Goal: Information Seeking & Learning: Get advice/opinions

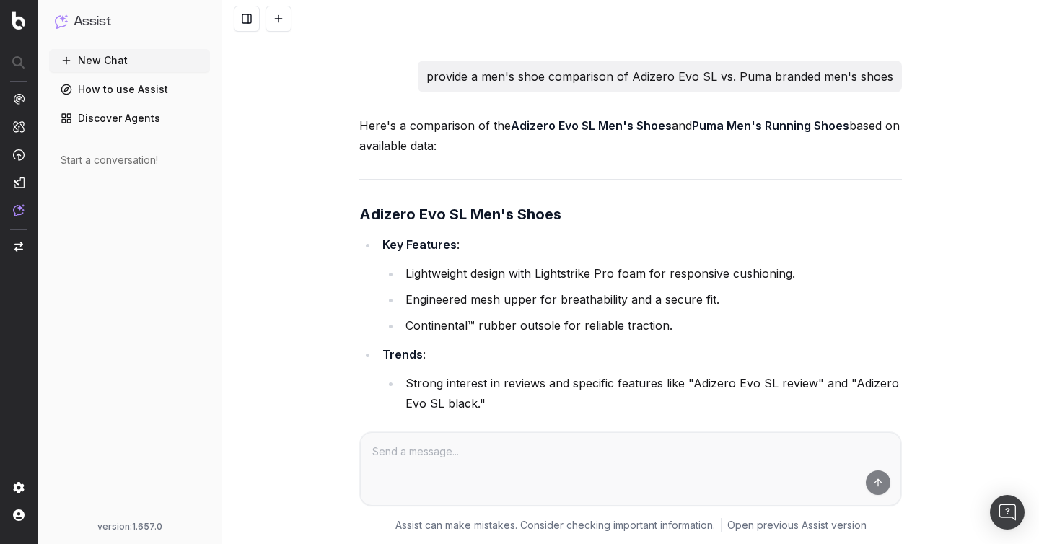
scroll to position [8006, 0]
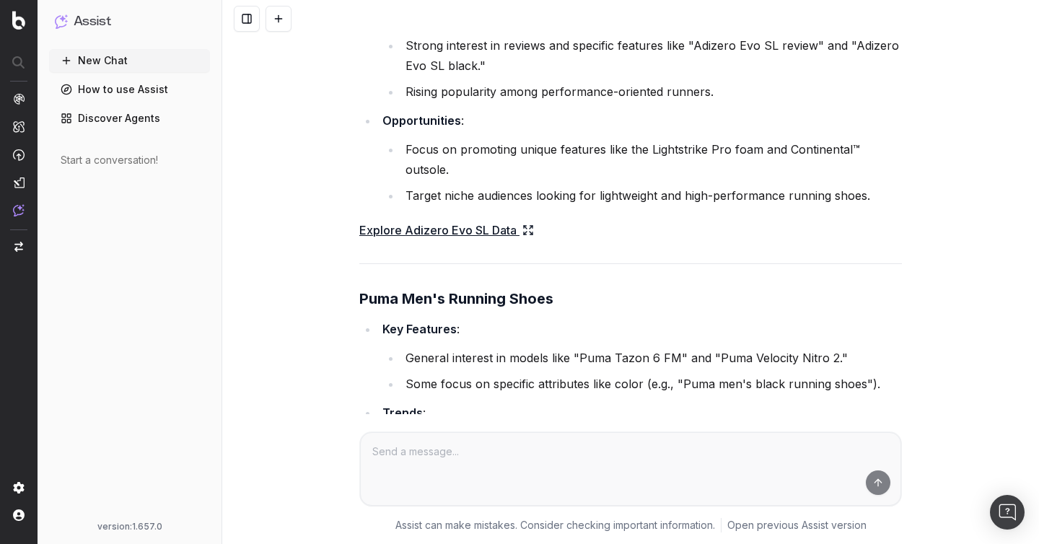
click at [431, 220] on link "Explore Adizero Evo SL Data" at bounding box center [446, 230] width 175 height 20
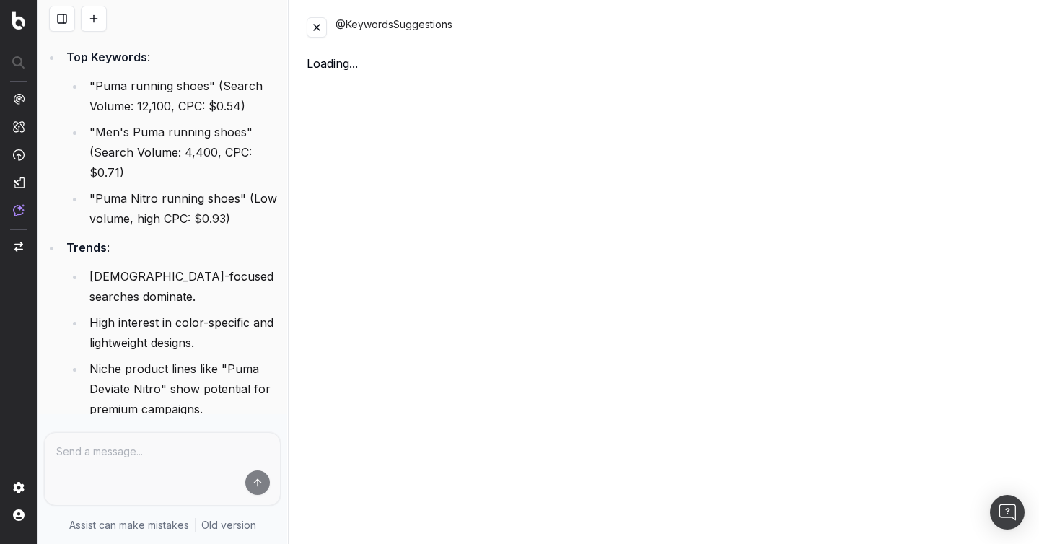
scroll to position [11173, 0]
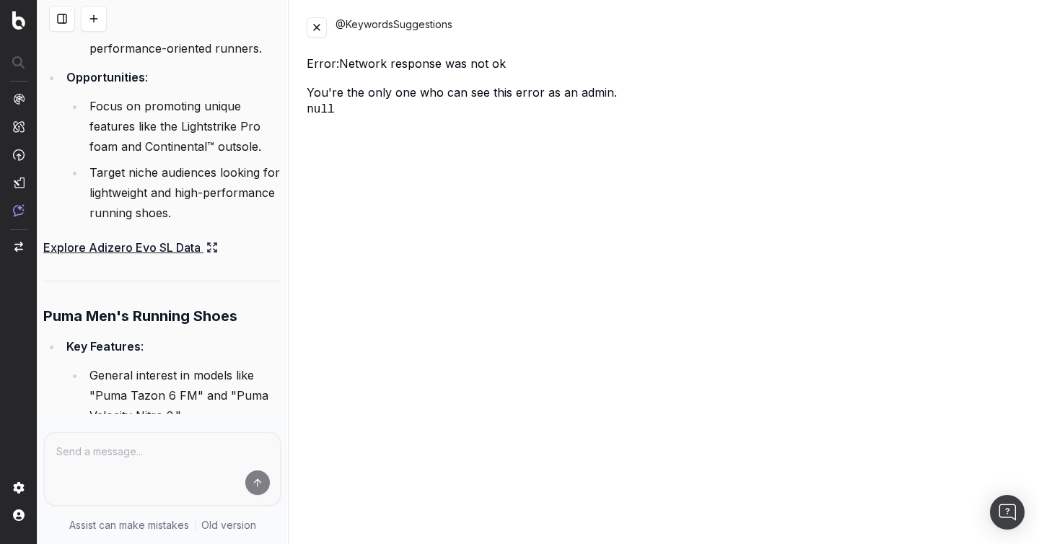
click at [323, 30] on button at bounding box center [317, 27] width 20 height 20
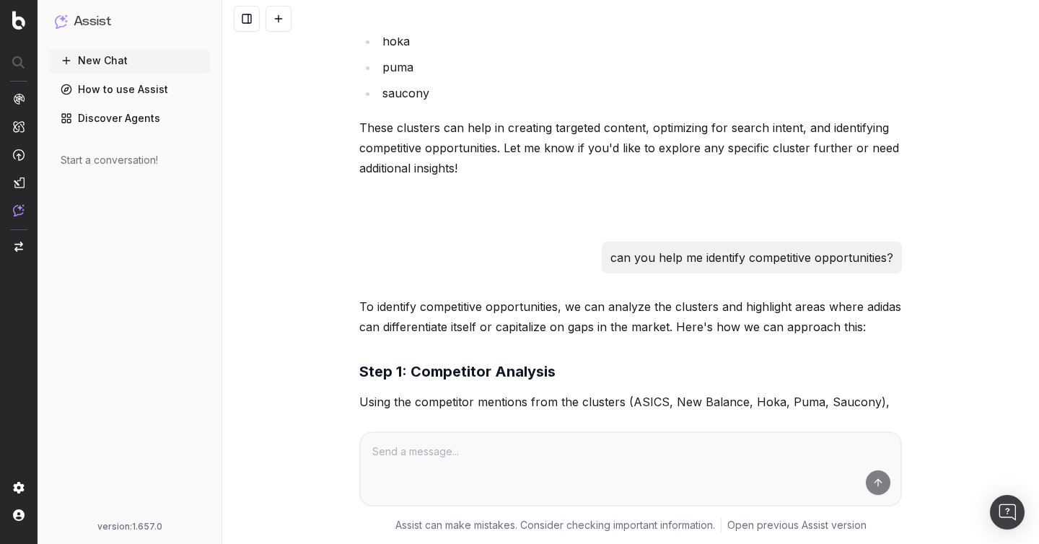
scroll to position [5034, 0]
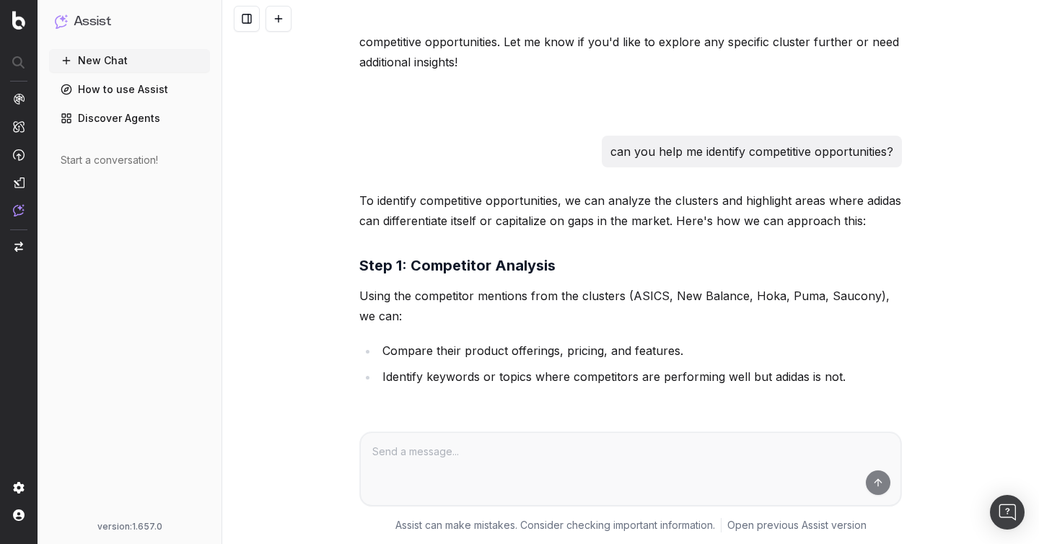
click at [679, 141] on p "can you help me identify competitive opportunities?" at bounding box center [751, 151] width 283 height 20
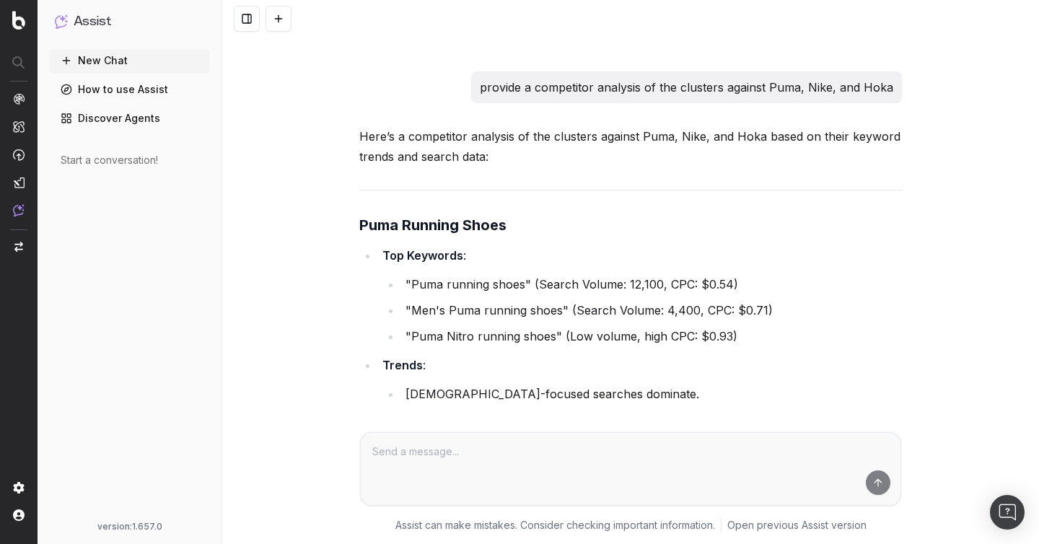
scroll to position [5740, 0]
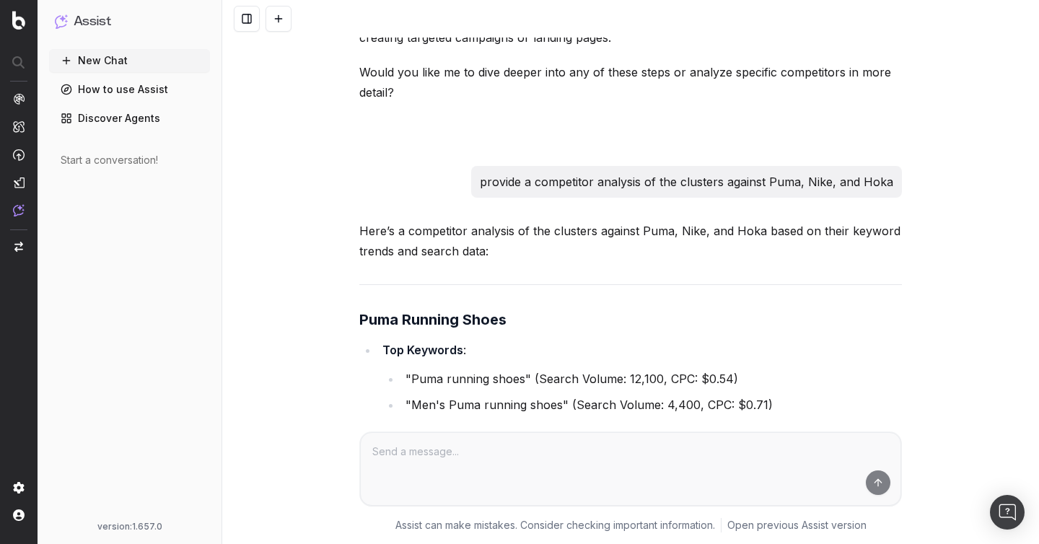
click at [137, 64] on button "New Chat" at bounding box center [129, 60] width 161 height 23
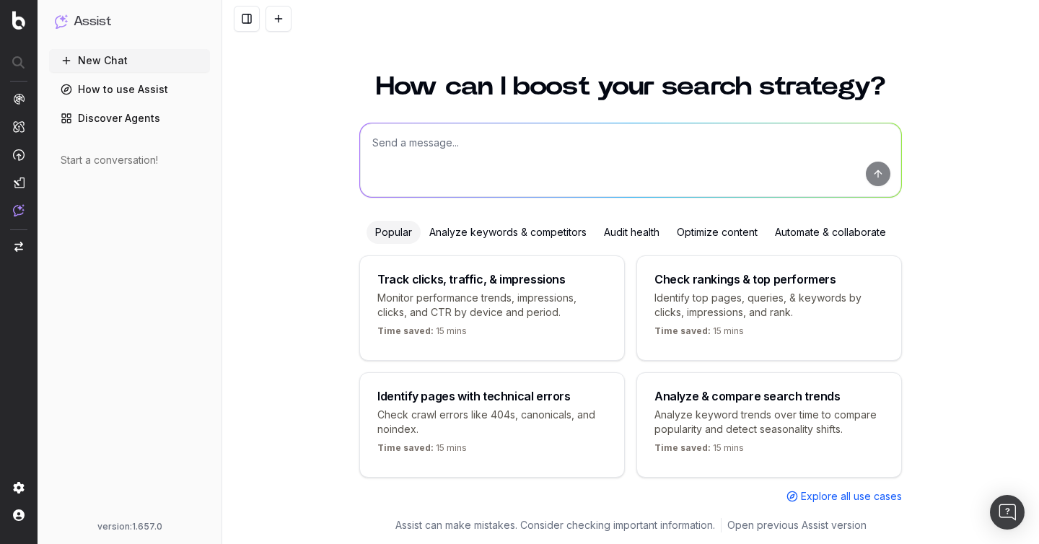
scroll to position [16, 0]
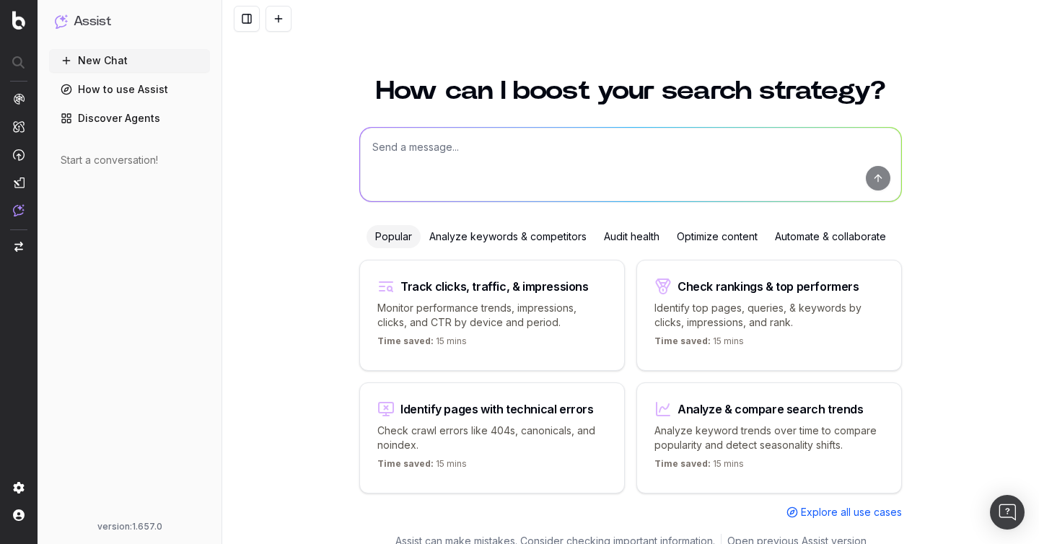
scroll to position [16, 0]
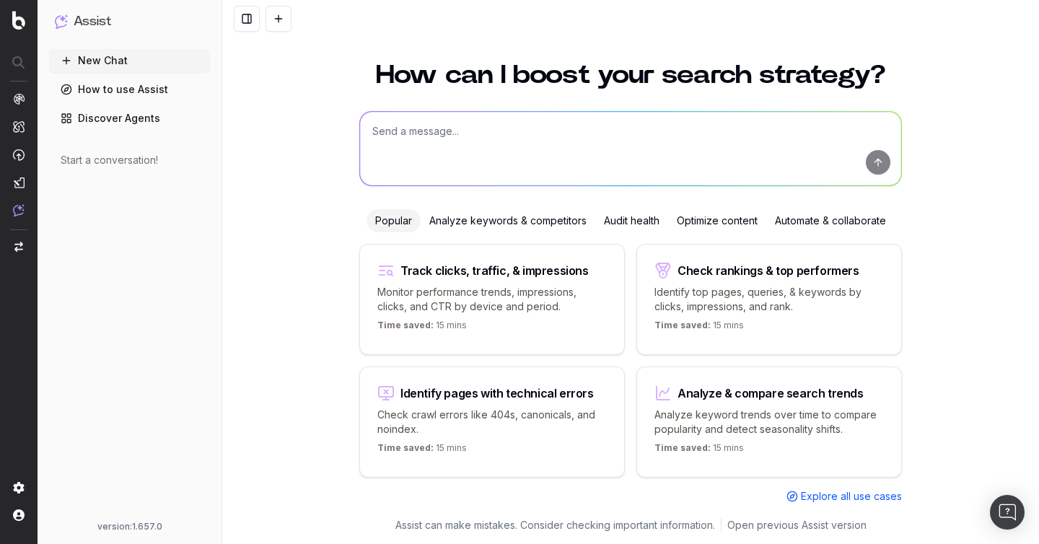
click at [554, 131] on textarea at bounding box center [630, 149] width 541 height 74
paste textarea "can you show me the latest trends for men's running shoes?"
type textarea "can you show me the latest trends for men's running shoes?"
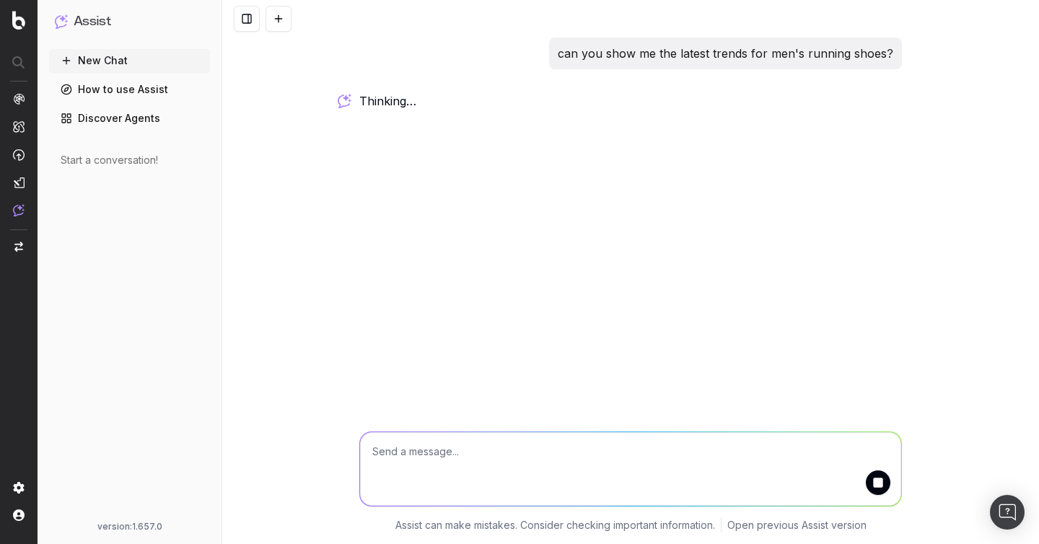
scroll to position [0, 0]
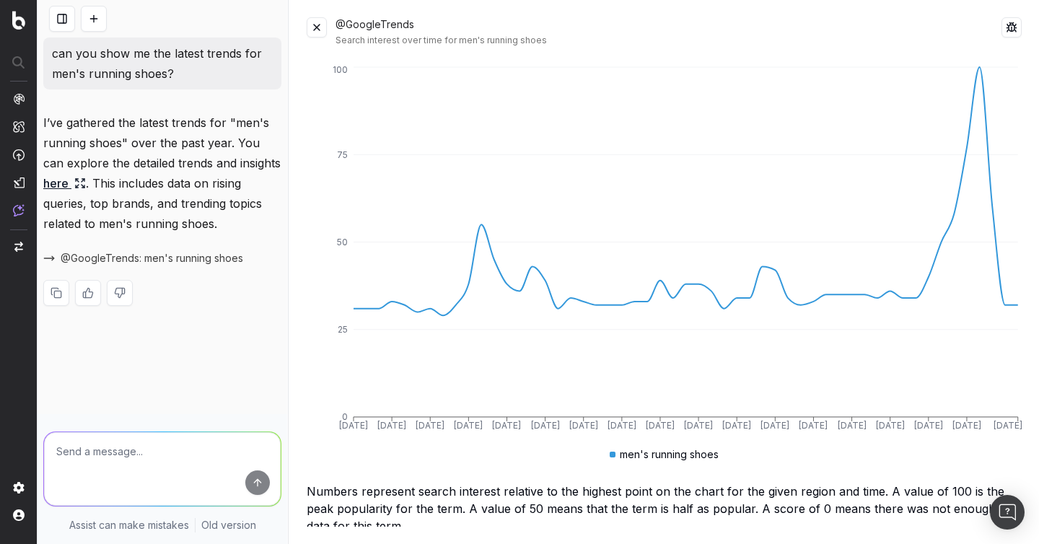
click at [125, 470] on textarea at bounding box center [162, 469] width 237 height 74
paste textarea "can you show me the adidas focused keywords that are pulling in google trends f…"
type textarea "can you show me the adidas focused keywords that are pulling in google trends f…"
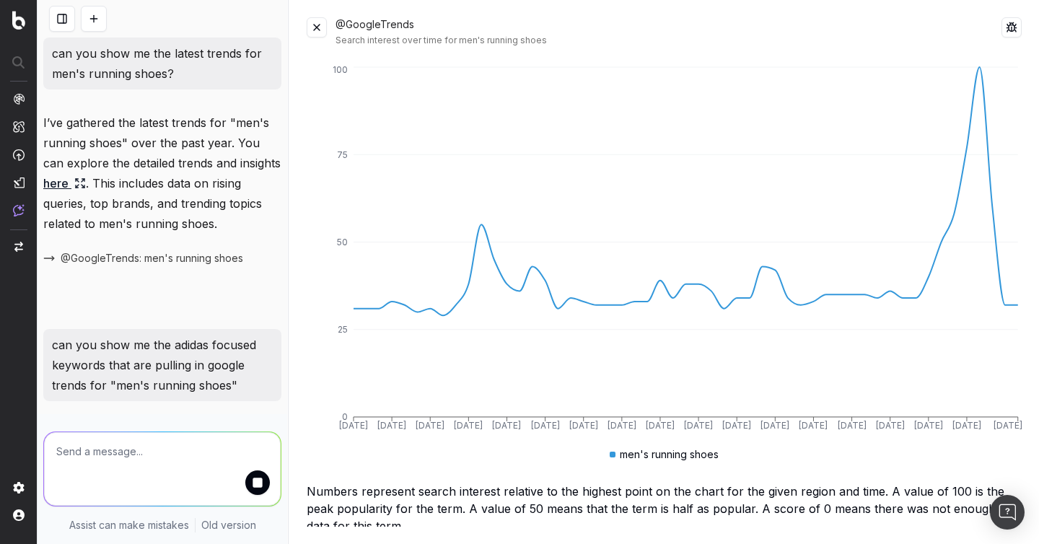
scroll to position [30, 0]
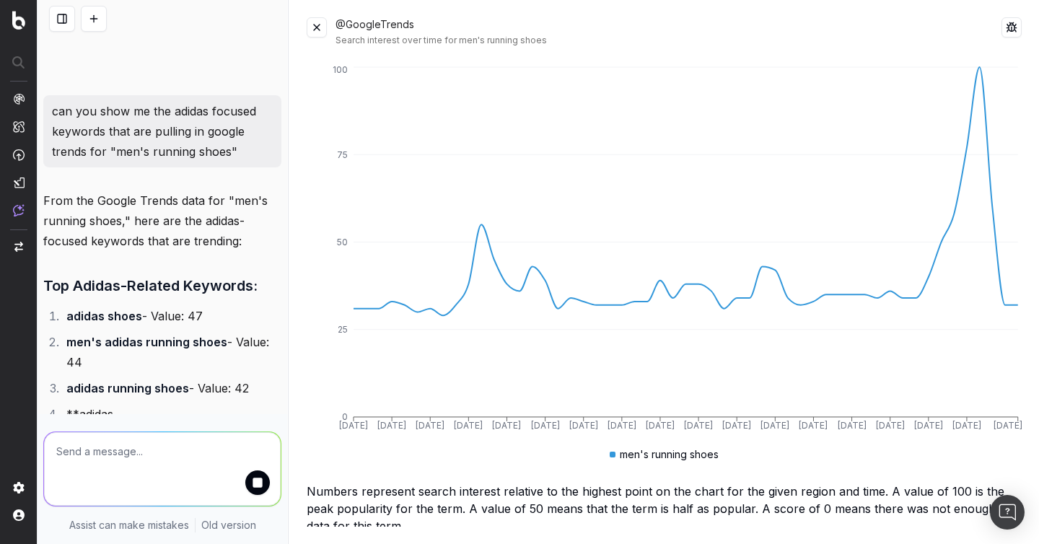
click at [320, 27] on button at bounding box center [317, 27] width 20 height 20
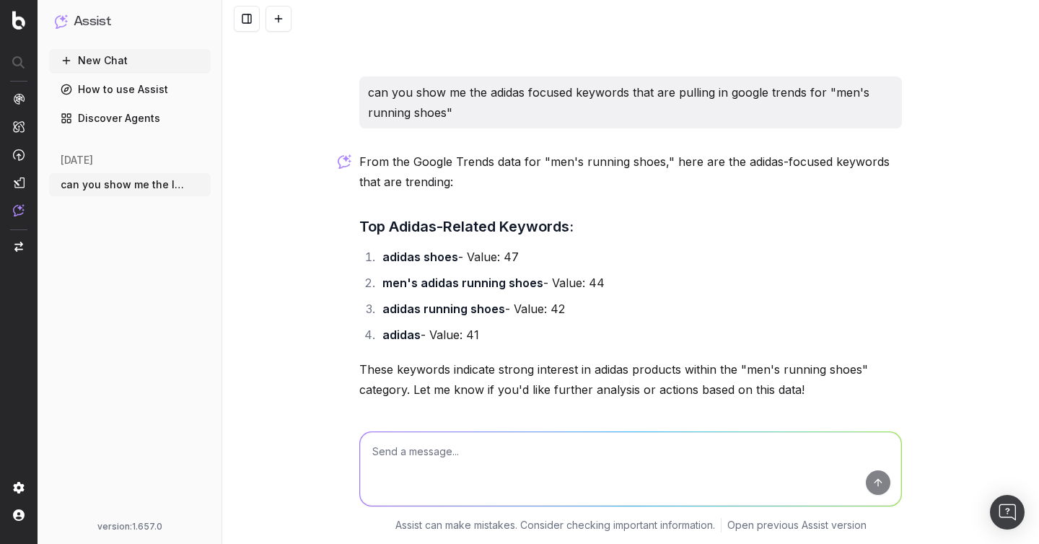
scroll to position [221, 0]
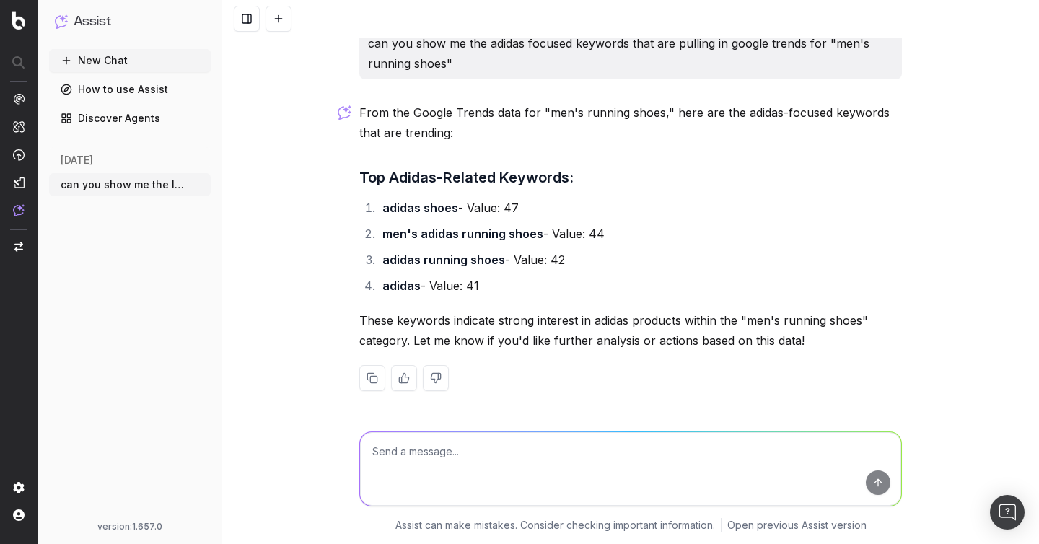
click at [471, 446] on textarea at bounding box center [630, 469] width 541 height 74
paste textarea "adidas adizero evo sl trends"
type textarea "adidas adizero evo sl trends"
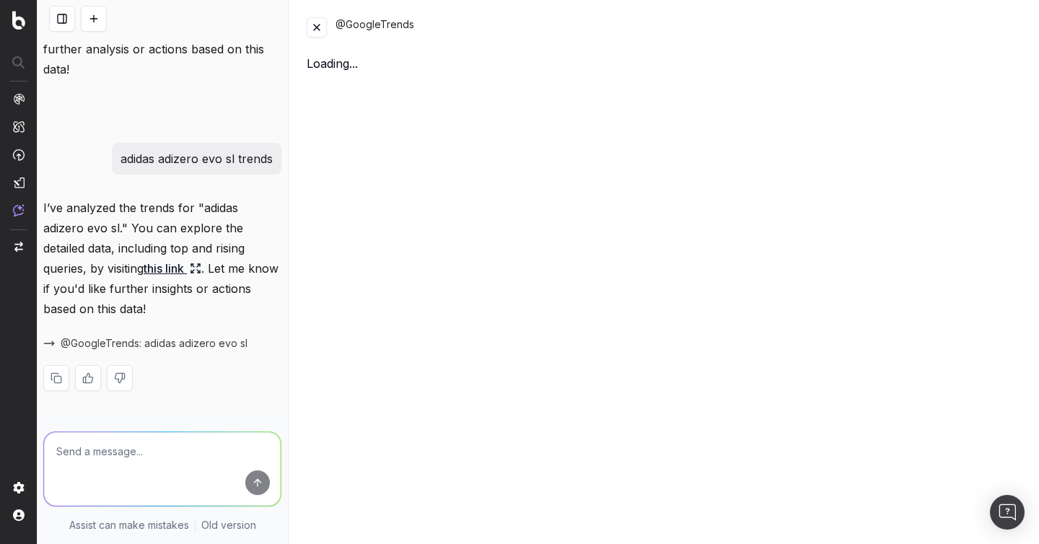
scroll to position [694, 0]
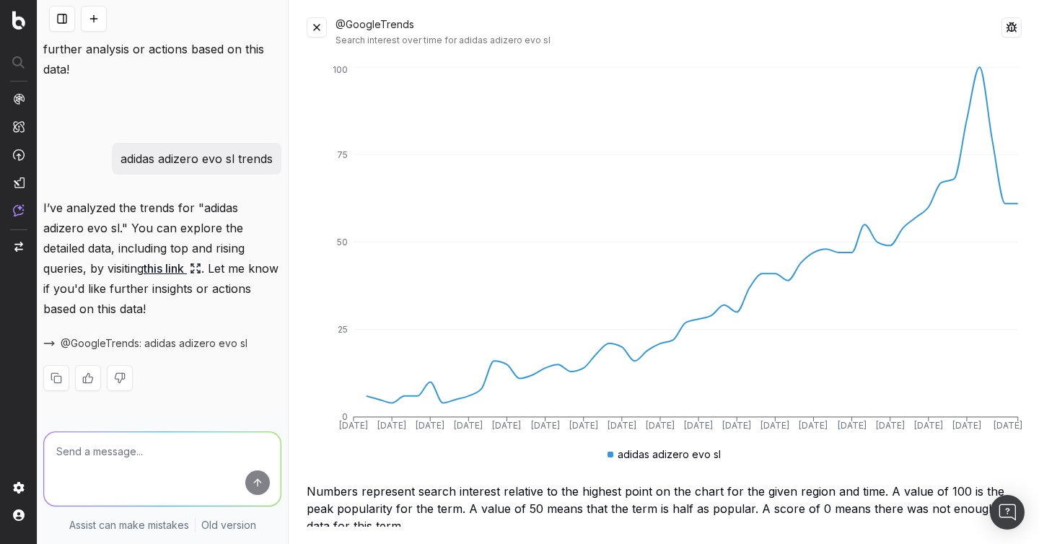
click at [320, 30] on button at bounding box center [317, 27] width 20 height 20
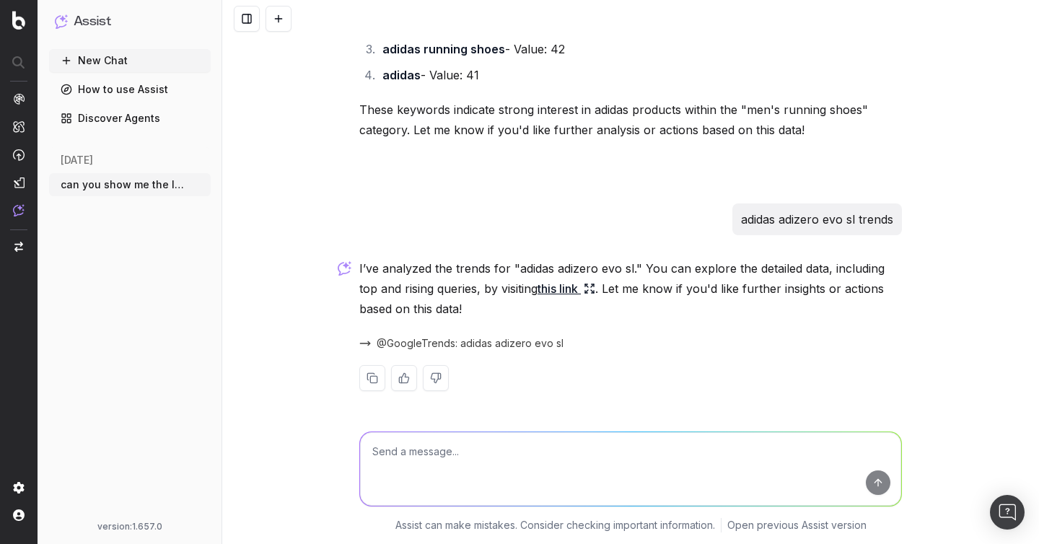
click at [418, 480] on textarea at bounding box center [630, 469] width 541 height 74
paste textarea "how does "adizero evo sl shoes" show up in chatgpt?"
type textarea "how does "adizero evo sl shoes" show up in chatgpt?"
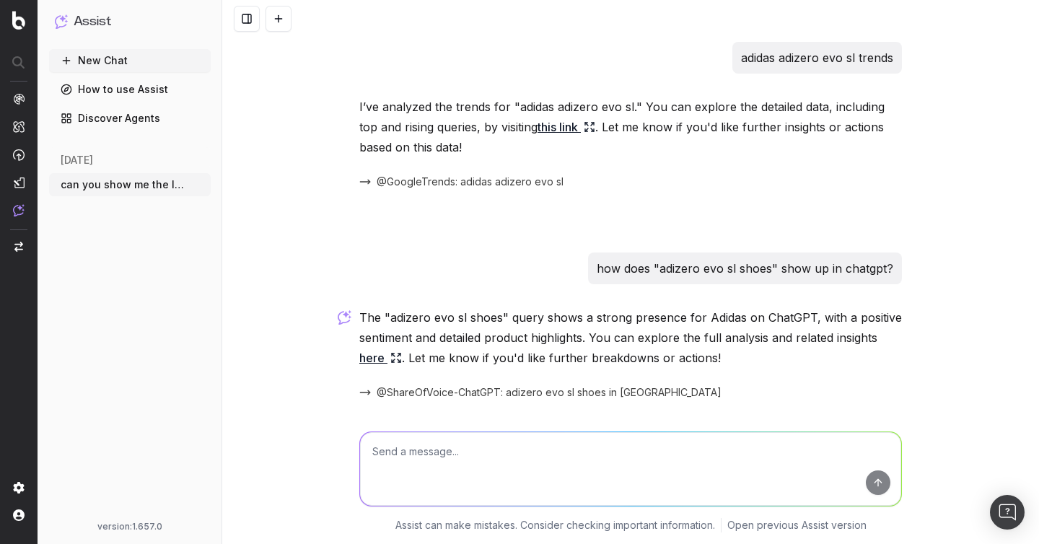
scroll to position [642, 0]
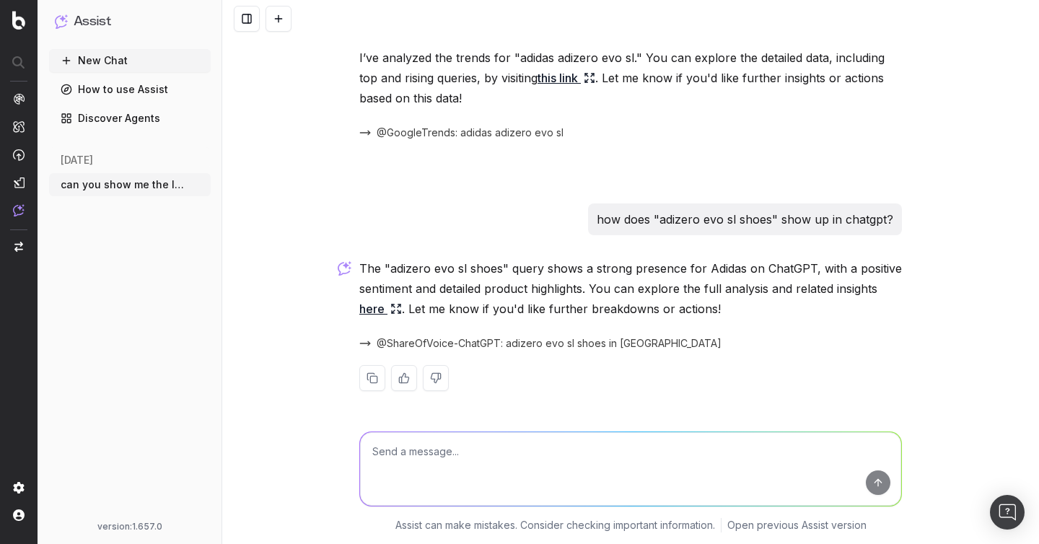
click at [431, 422] on div at bounding box center [630, 466] width 554 height 104
click at [397, 459] on textarea at bounding box center [630, 469] width 541 height 74
paste textarea "@SearchGPT adizero evo sl shoes"
type textarea "@SearchGPT adizero evo sl shoes"
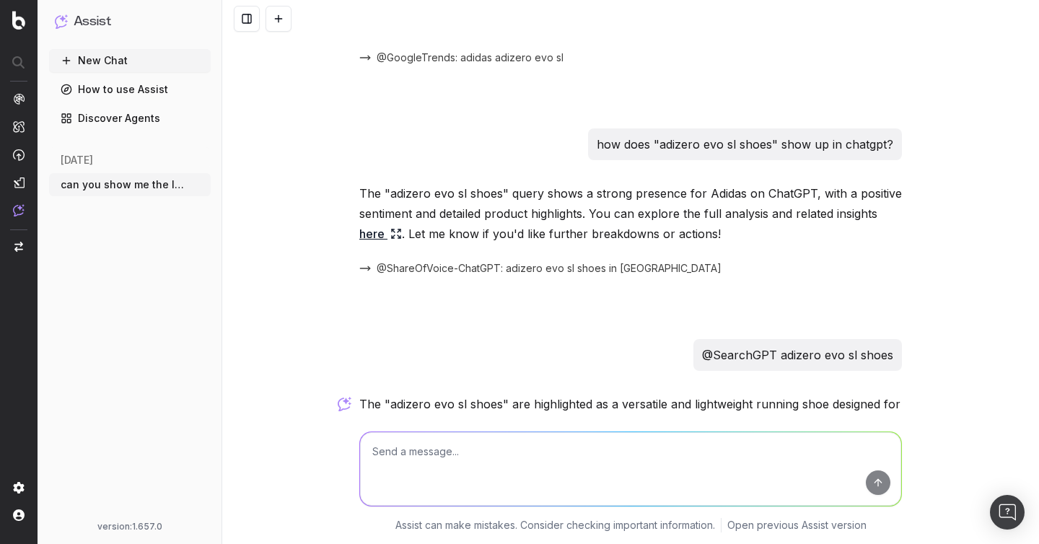
scroll to position [852, 0]
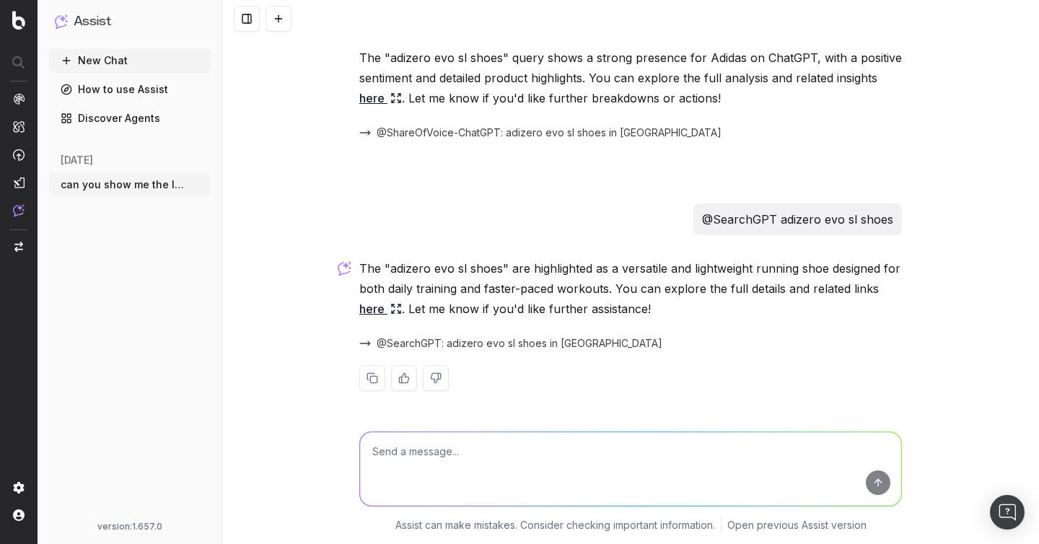
click at [503, 456] on textarea at bounding box center [630, 469] width 541 height 74
click at [484, 456] on textarea at bounding box center [630, 469] width 541 height 74
paste textarea "can you help me with topical keyword clustering?"
type textarea "can you help me with topical keyword clustering?"
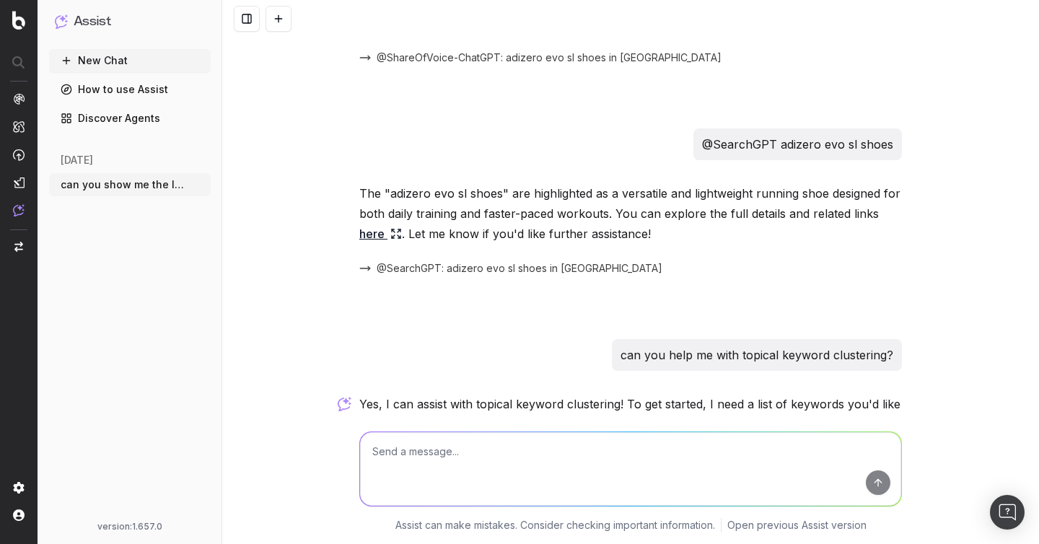
scroll to position [1066, 0]
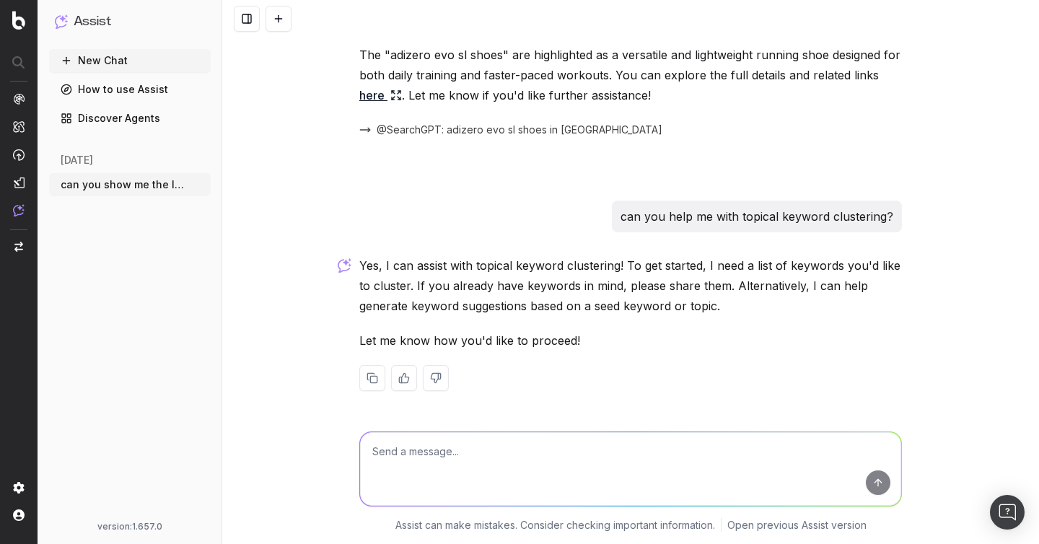
click at [459, 456] on textarea at bounding box center [630, 469] width 541 height 74
paste textarea "can you do topical keyword clustering of the google trends results that focus o…"
type textarea "can you do topical keyword clustering of the google trends results that focus o…"
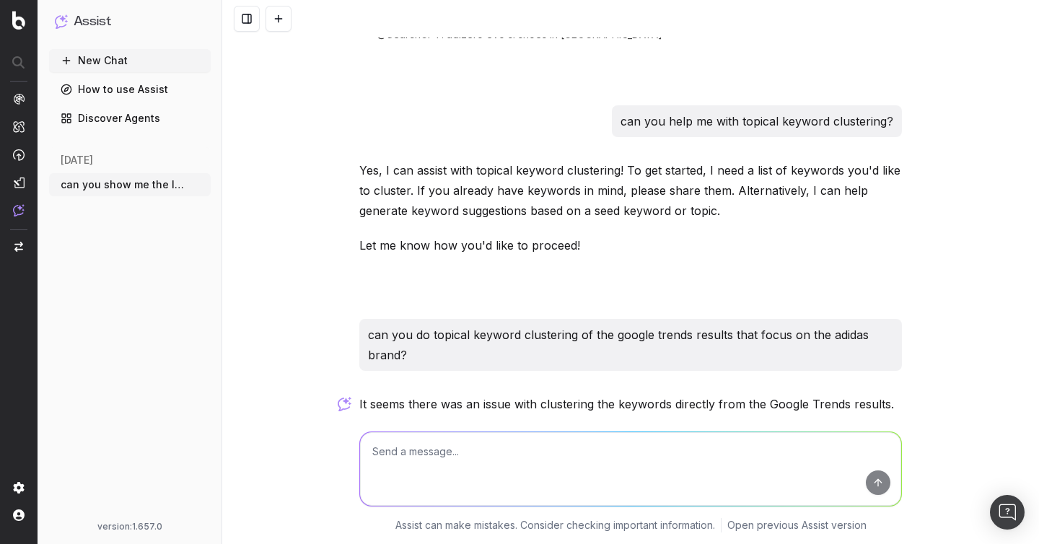
scroll to position [1689, 0]
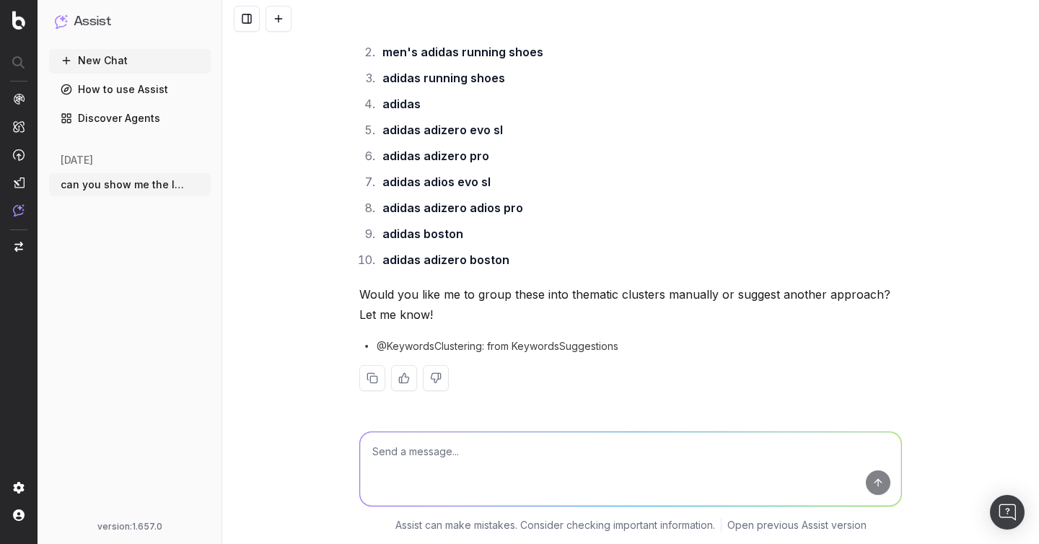
click at [450, 450] on textarea at bounding box center [630, 469] width 541 height 74
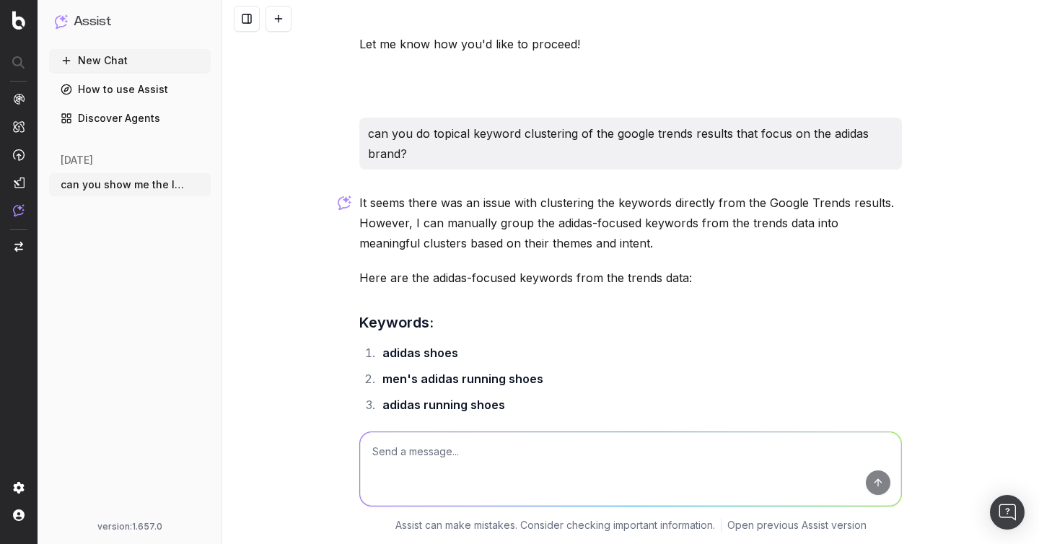
scroll to position [1618, 0]
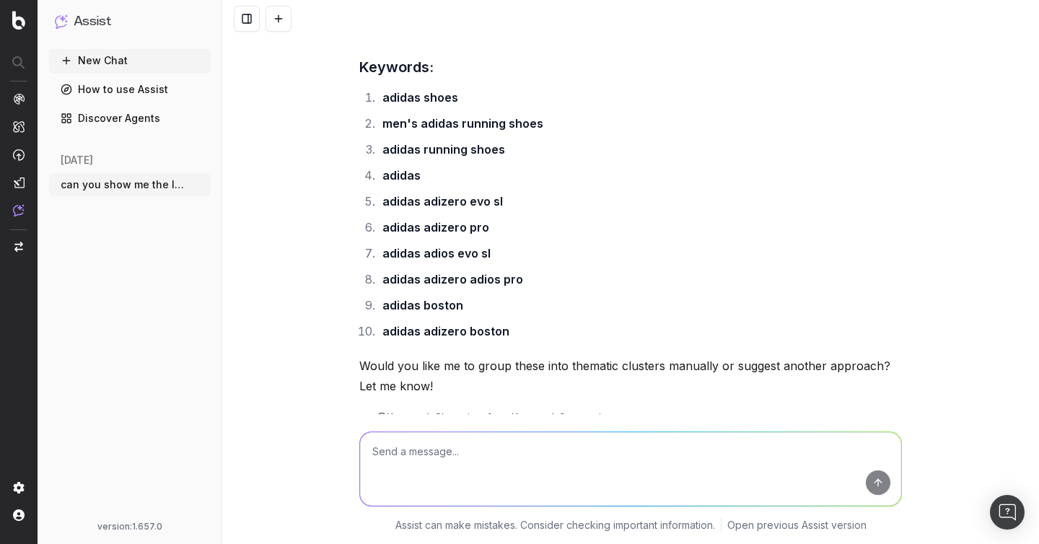
click at [534, 451] on textarea at bounding box center [630, 469] width 541 height 74
paste textarea "sure"
type textarea "sure"
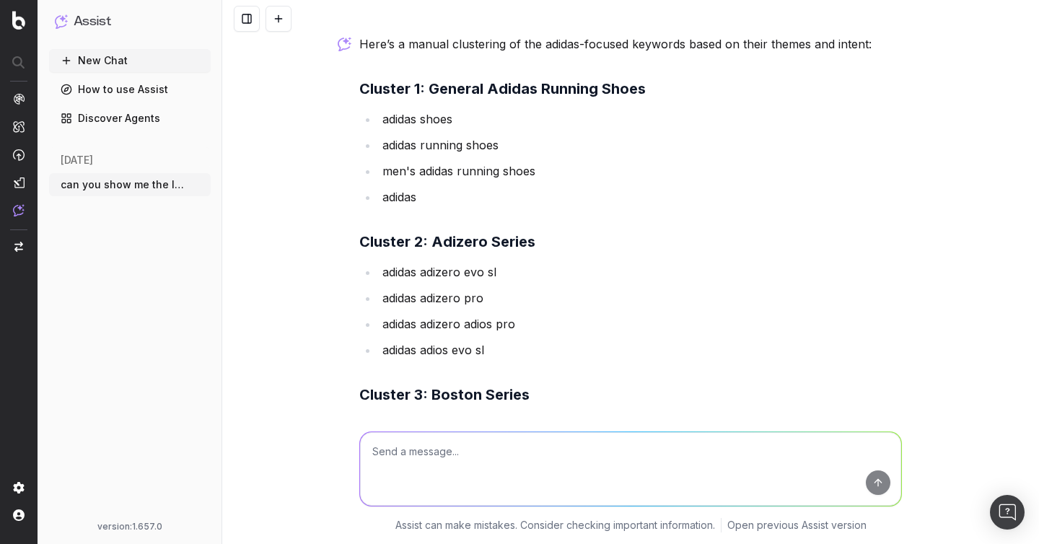
scroll to position [2186, 0]
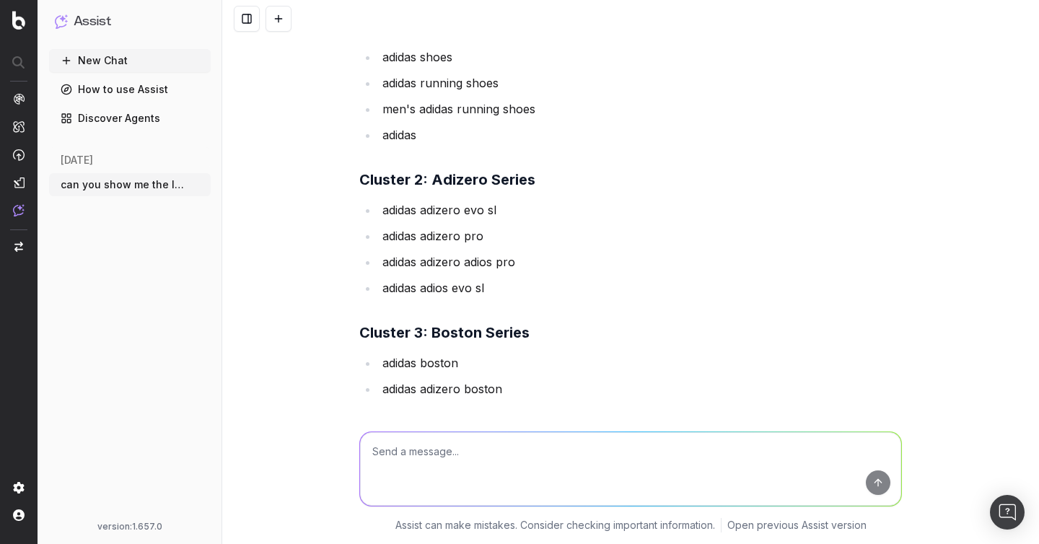
click at [446, 464] on textarea at bounding box center [630, 469] width 541 height 74
paste textarea "can you help me identify competitive opportunities?"
type textarea "can you help me identify competitive opportunities?"
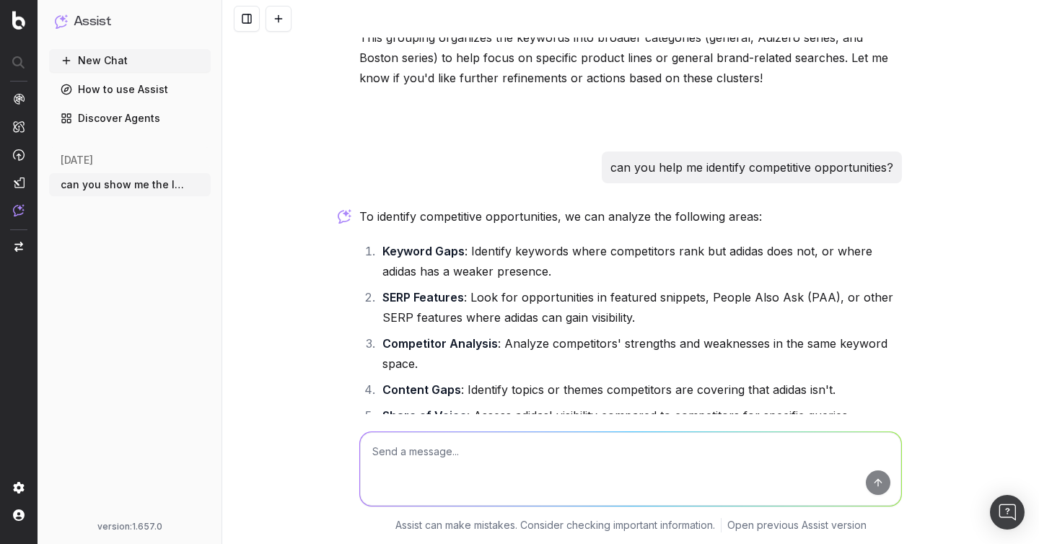
scroll to position [2702, 0]
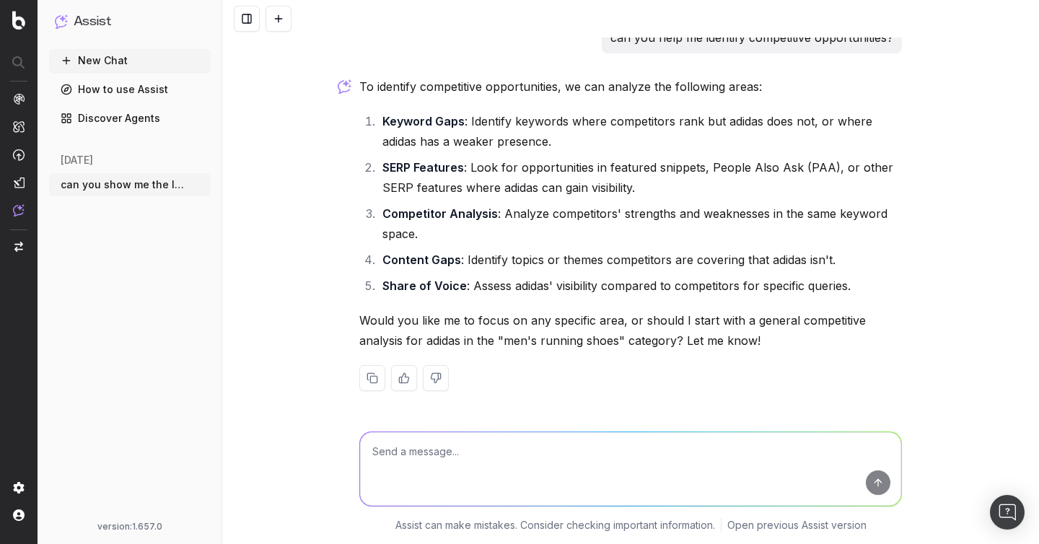
click at [467, 464] on textarea at bounding box center [630, 469] width 541 height 74
paste textarea "provide a competitor analysis of the clusters against Puma, Nike, and Hoka"
type textarea "provide a competitor analysis of the clusters against Puma, Nike, and Hoka"
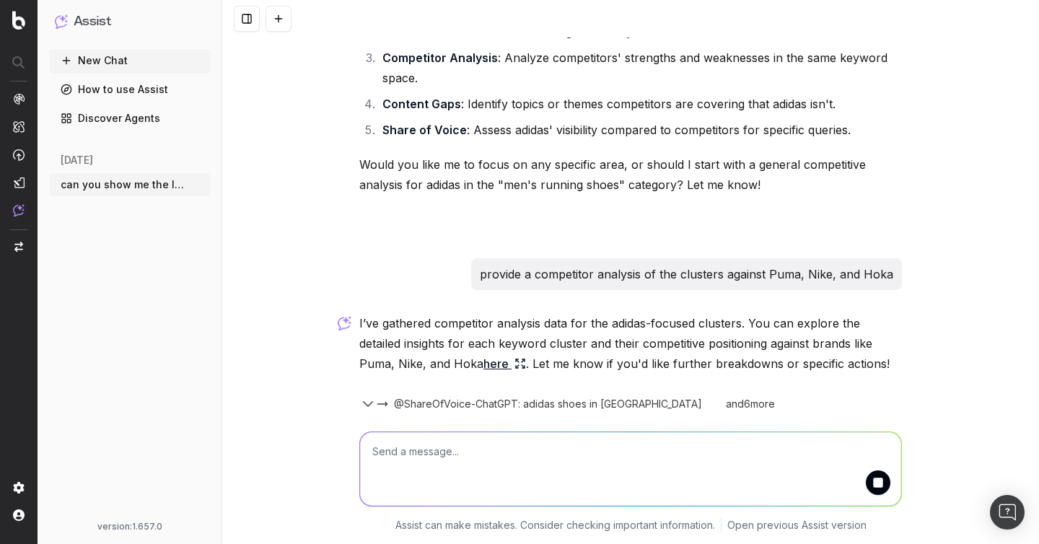
scroll to position [2907, 0]
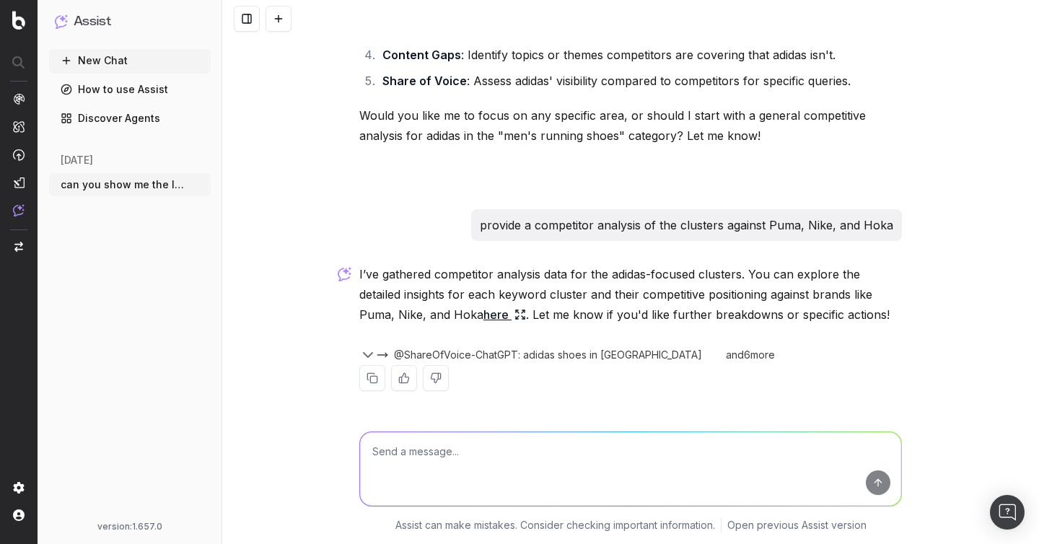
click at [405, 449] on textarea at bounding box center [630, 469] width 541 height 74
paste textarea "export summary of chat"
type textarea "export summary of chat"
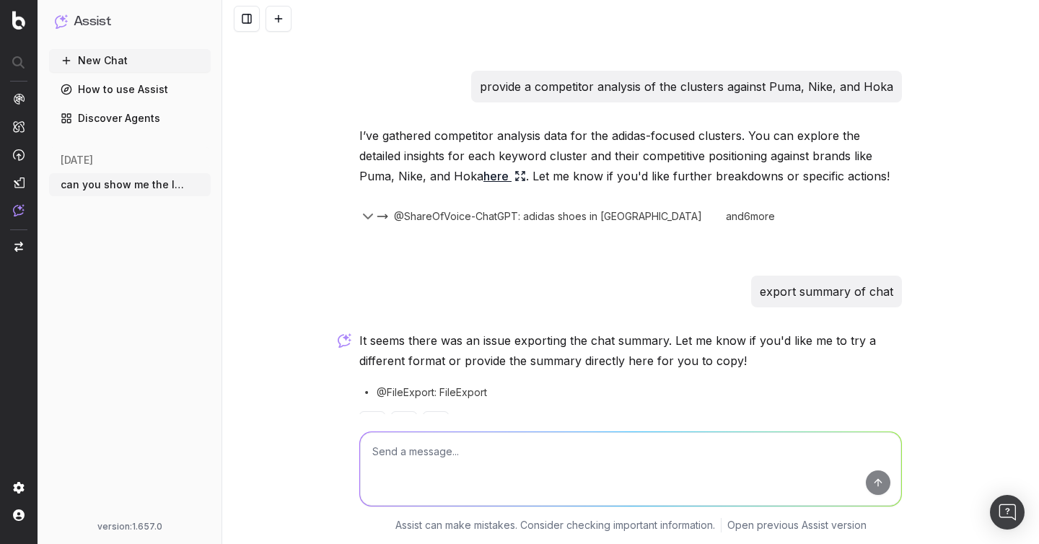
scroll to position [3029, 0]
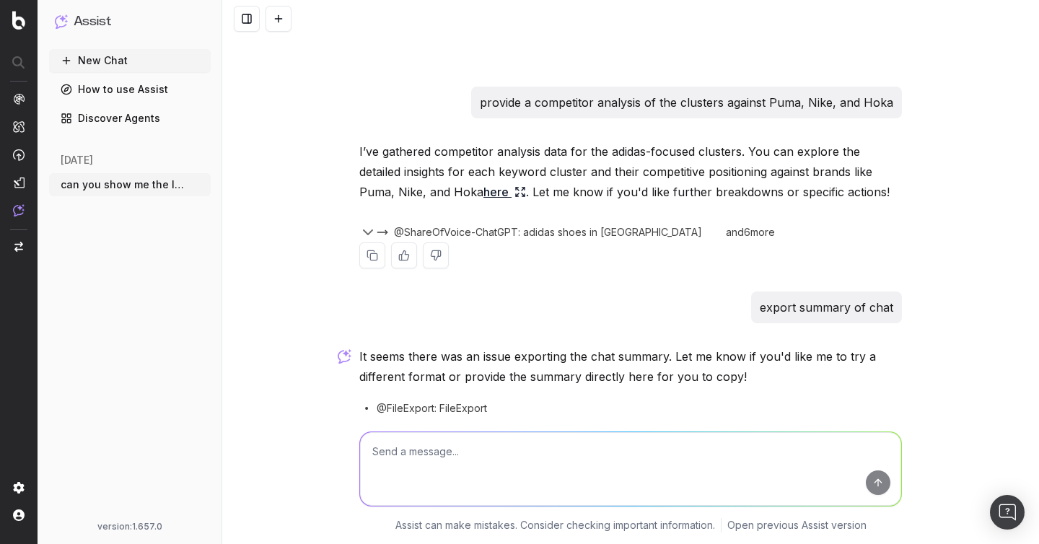
click at [403, 229] on span "@ShareOfVoice-ChatGPT: adidas shoes in US" at bounding box center [548, 232] width 308 height 14
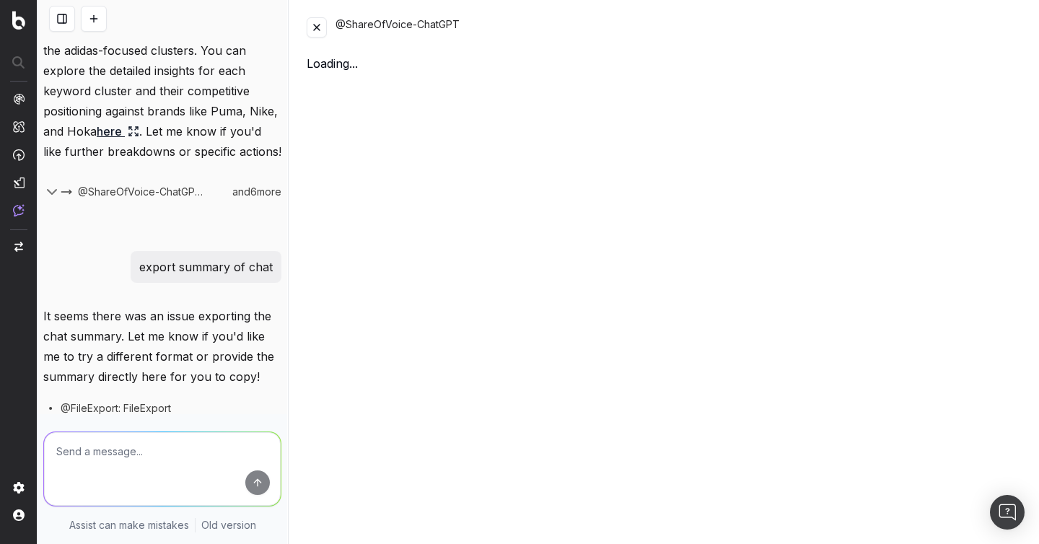
scroll to position [4062, 0]
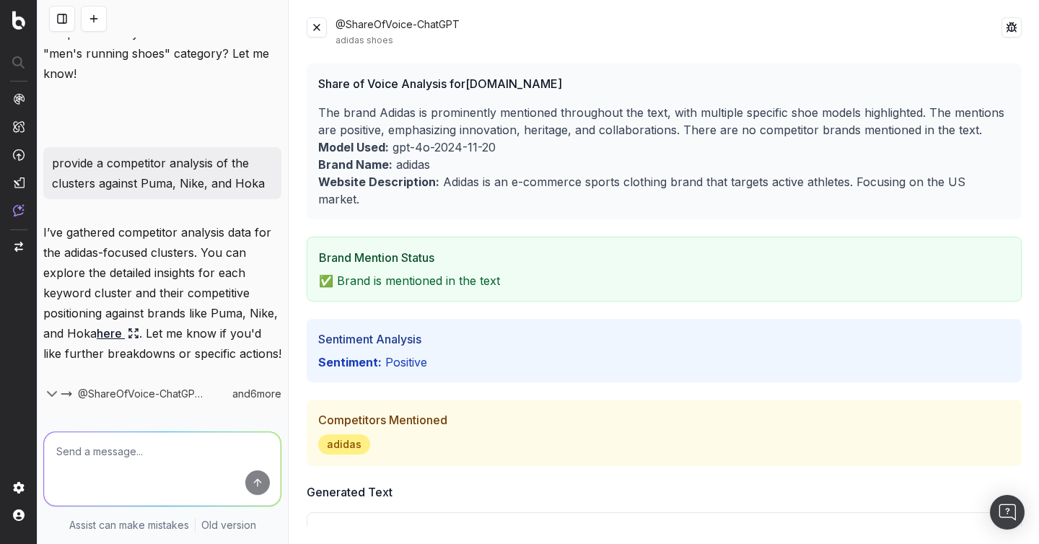
click at [317, 32] on button at bounding box center [317, 27] width 20 height 20
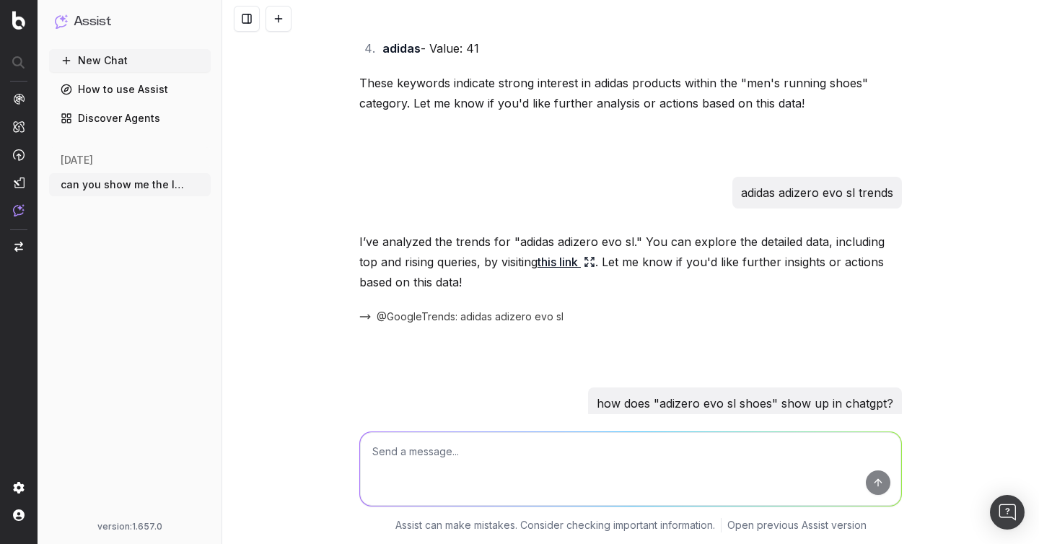
scroll to position [435, 0]
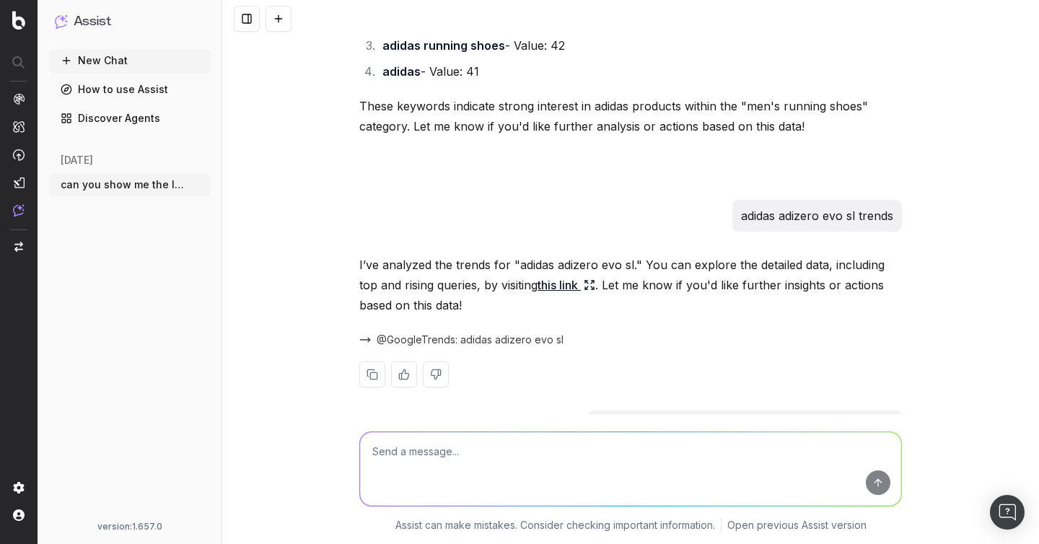
click at [488, 344] on span "@GoogleTrends: adidas adizero evo sl" at bounding box center [469, 339] width 187 height 14
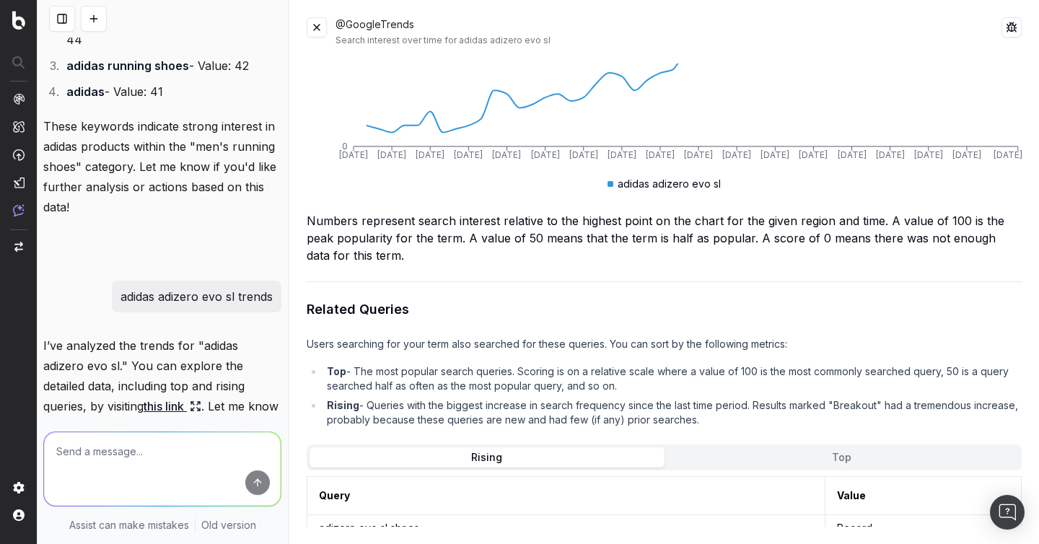
scroll to position [441, 0]
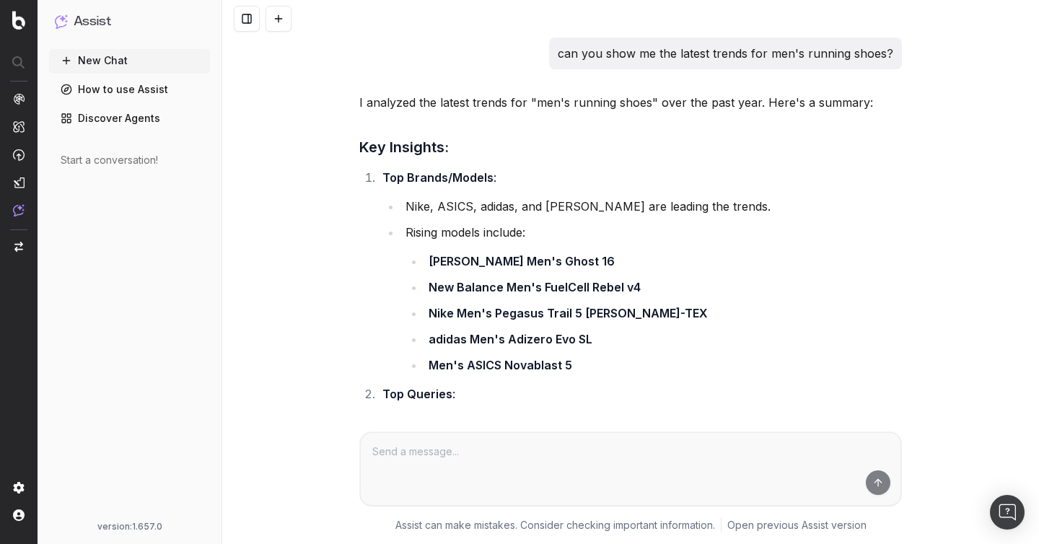
click at [609, 56] on p "can you show me the latest trends for men's running shoes?" at bounding box center [725, 53] width 335 height 20
copy p "can you show me the latest trends for men's running shoes?"
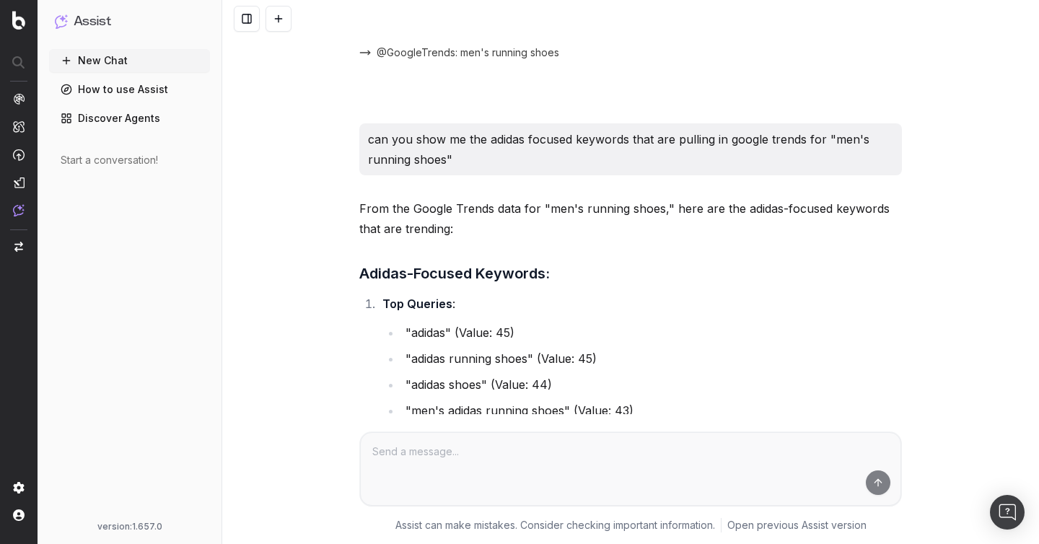
scroll to position [701, 0]
click at [454, 141] on p "can you show me the adidas focused keywords that are pulling in google trends f…" at bounding box center [630, 150] width 525 height 40
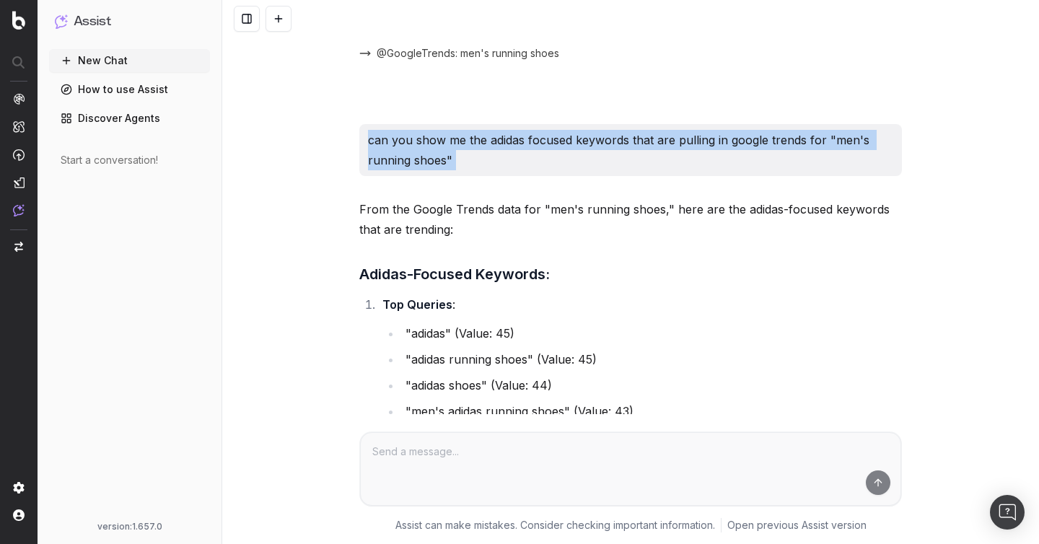
click at [454, 141] on p "can you show me the adidas focused keywords that are pulling in google trends f…" at bounding box center [630, 150] width 525 height 40
copy p "can you show me the adidas focused keywords that are pulling in google trends f…"
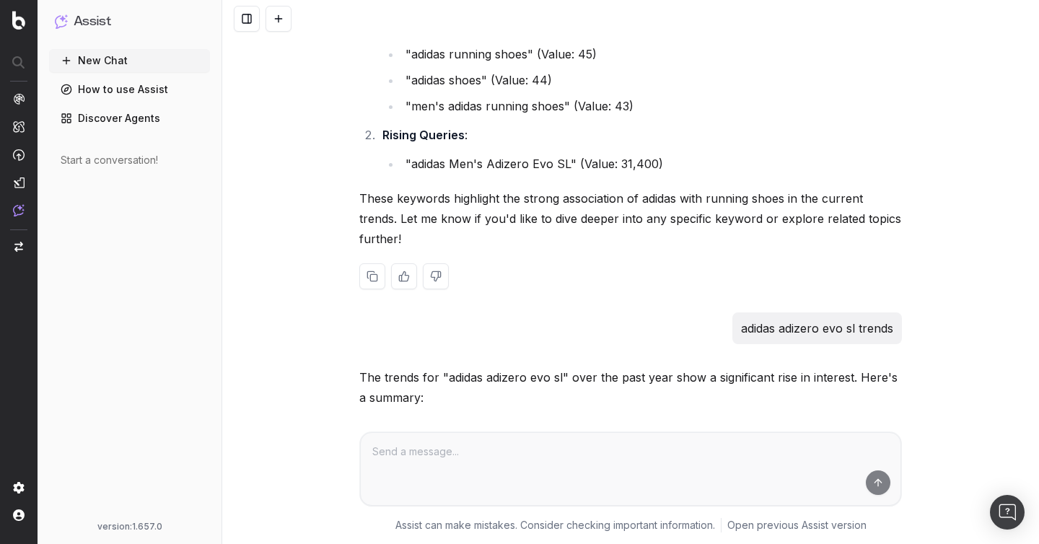
scroll to position [1062, 0]
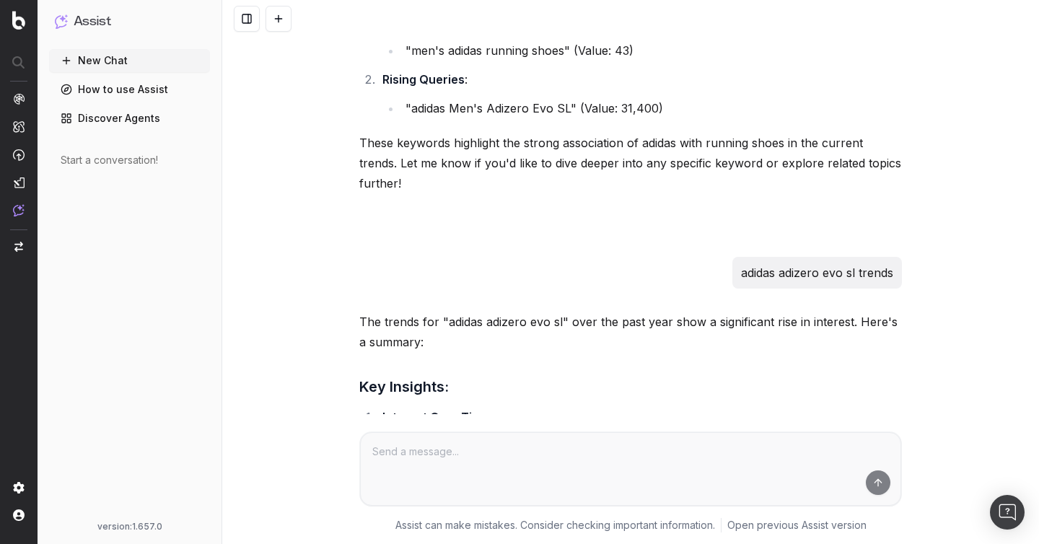
click at [764, 263] on p "adidas adizero evo sl trends" at bounding box center [817, 273] width 152 height 20
copy p "adidas adizero evo sl trends"
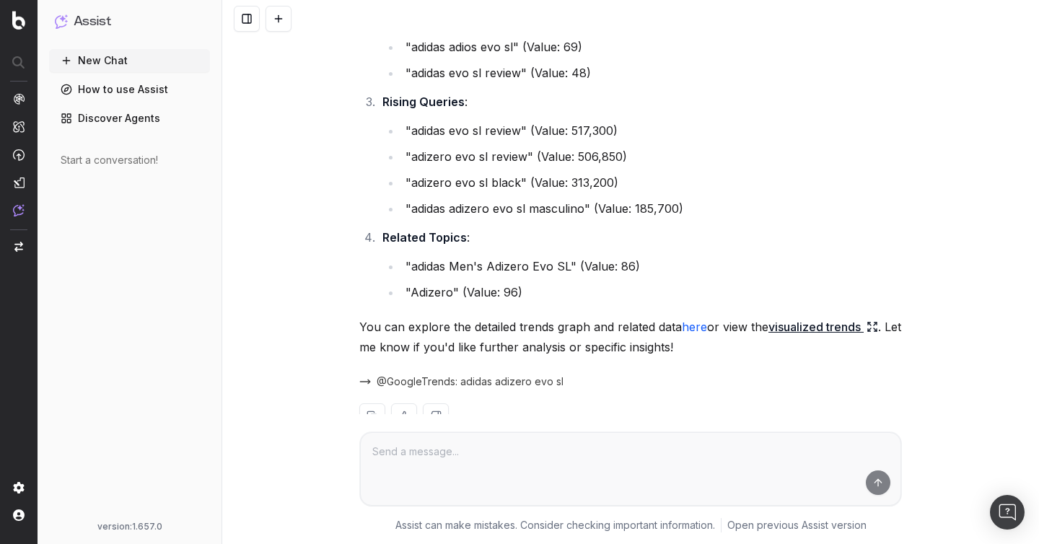
scroll to position [1878, 0]
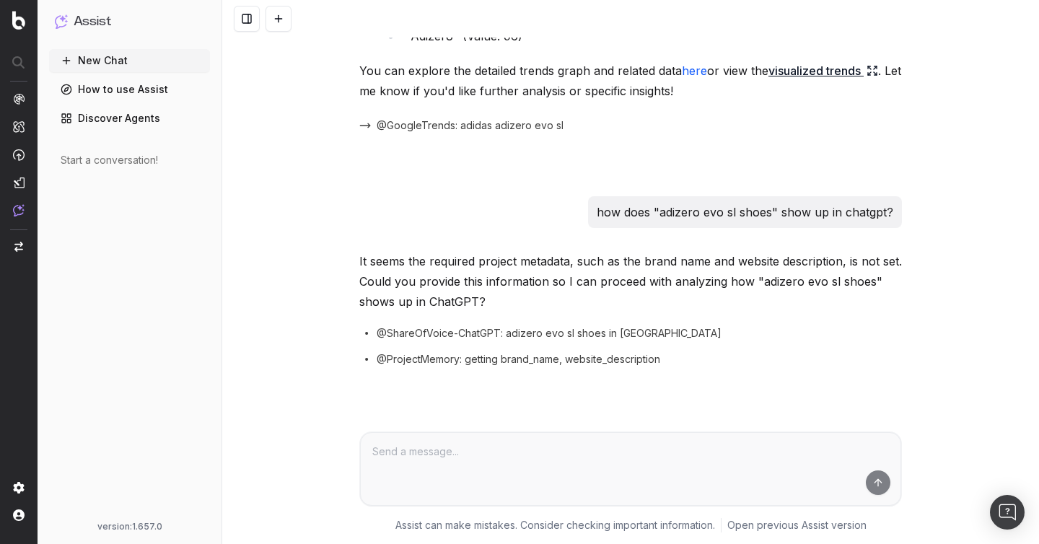
click at [770, 202] on p "how does "adizero evo sl shoes" show up in chatgpt?" at bounding box center [744, 212] width 296 height 20
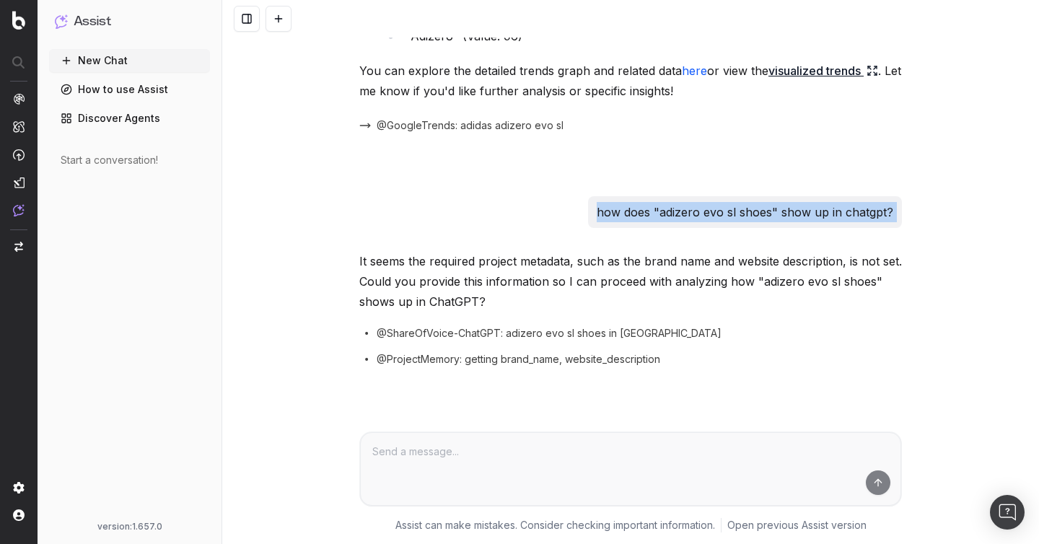
click at [770, 202] on p "how does "adizero evo sl shoes" show up in chatgpt?" at bounding box center [744, 212] width 296 height 20
copy p "how does "adizero evo sl shoes" show up in chatgpt?"
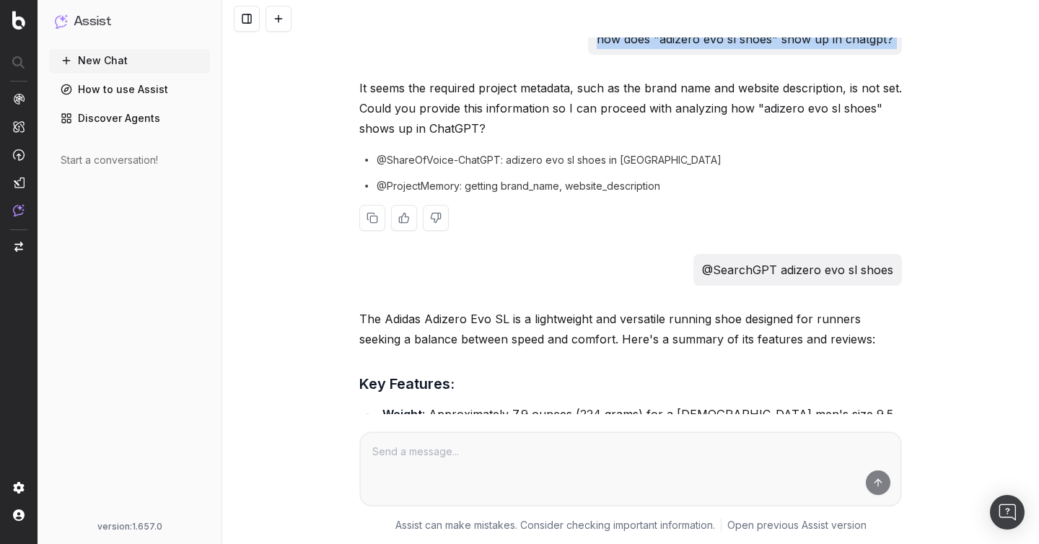
scroll to position [2066, 0]
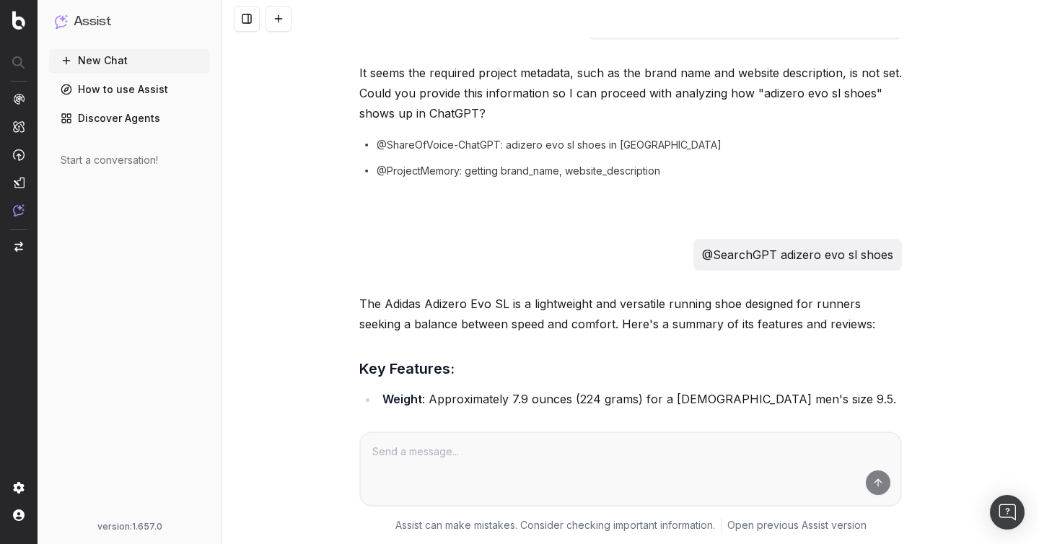
click at [814, 244] on p "@SearchGPT adizero evo sl shoes" at bounding box center [797, 254] width 191 height 20
copy p "@SearchGPT adizero evo sl shoes"
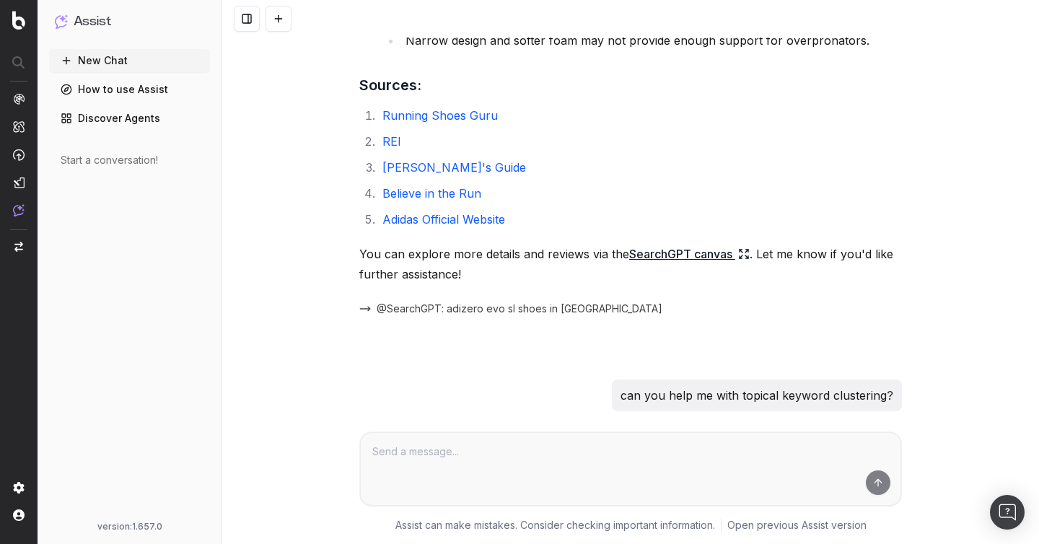
scroll to position [2886, 0]
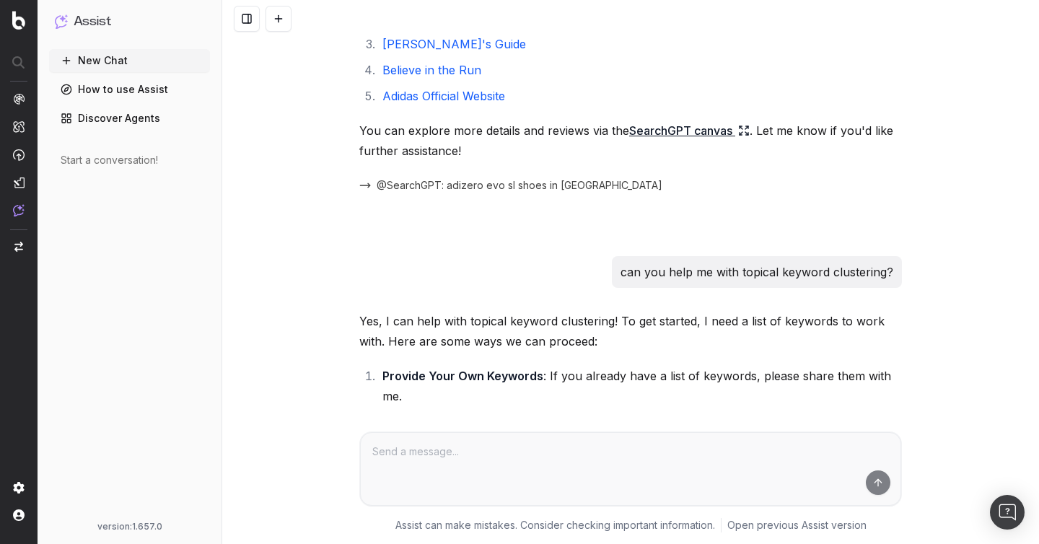
click at [705, 262] on p "can you help me with topical keyword clustering?" at bounding box center [756, 272] width 273 height 20
copy p "can you help me with topical keyword clustering?"
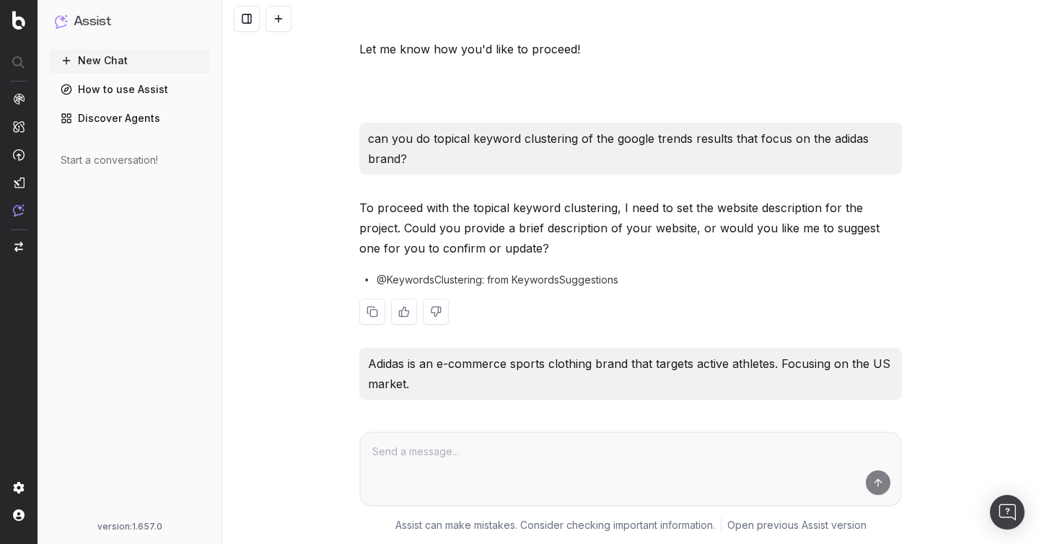
scroll to position [3334, 0]
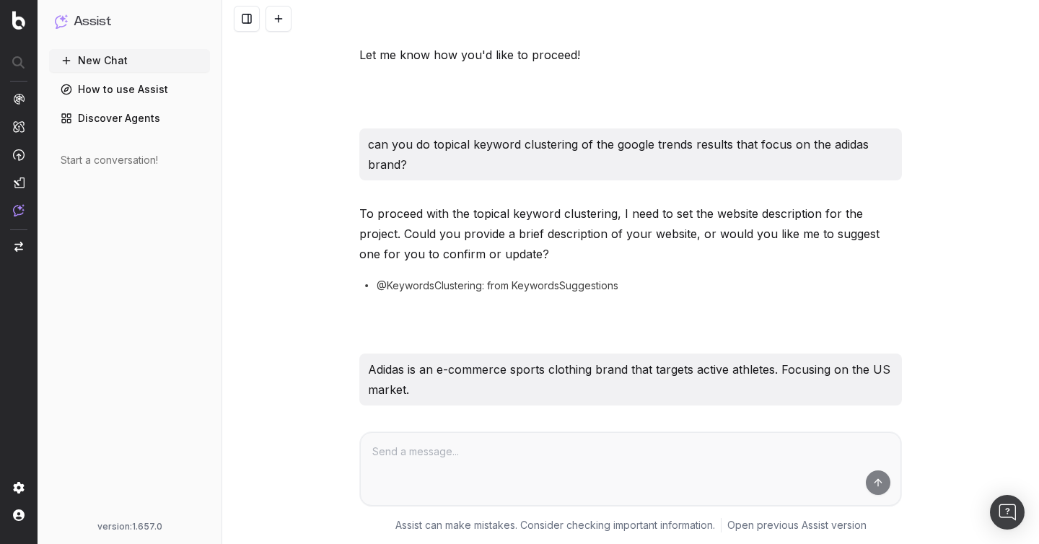
click at [480, 134] on p "can you do topical keyword clustering of the google trends results that focus o…" at bounding box center [630, 154] width 525 height 40
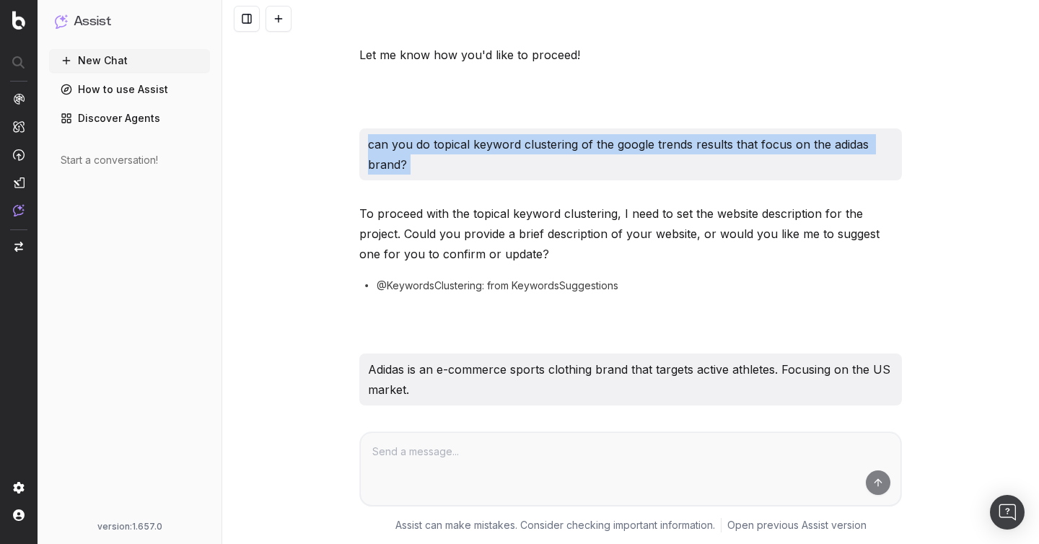
click at [480, 134] on p "can you do topical keyword clustering of the google trends results that focus o…" at bounding box center [630, 154] width 525 height 40
copy p "can you do topical keyword clustering of the google trends results that focus o…"
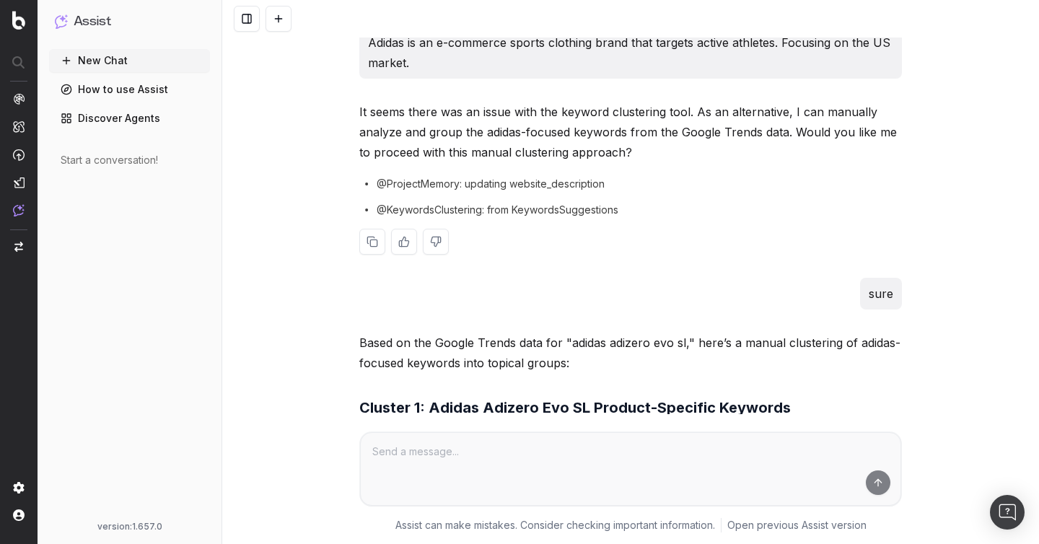
scroll to position [3733, 0]
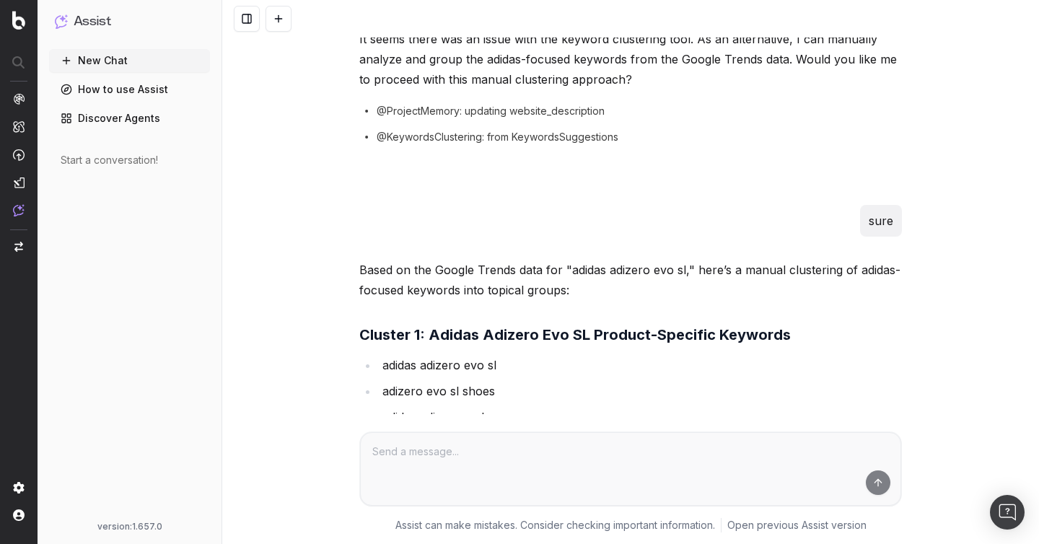
click at [874, 211] on p "sure" at bounding box center [880, 221] width 25 height 20
copy p "sure"
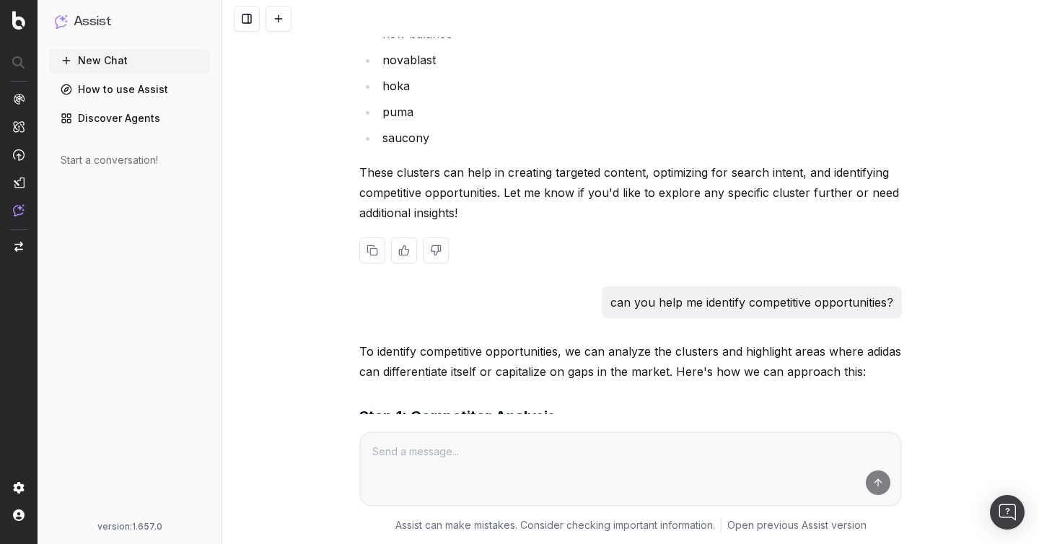
scroll to position [4888, 0]
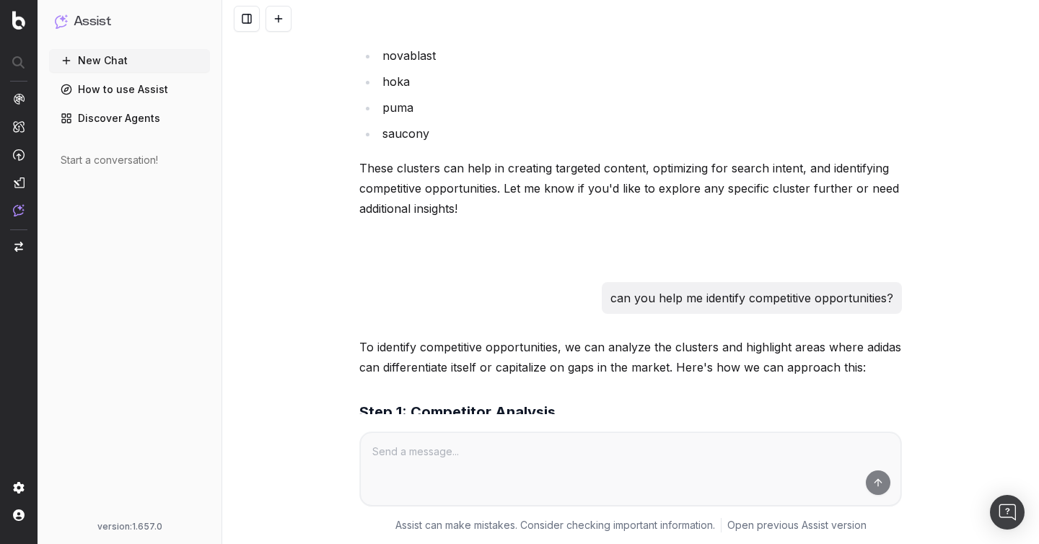
click at [687, 288] on p "can you help me identify competitive opportunities?" at bounding box center [751, 298] width 283 height 20
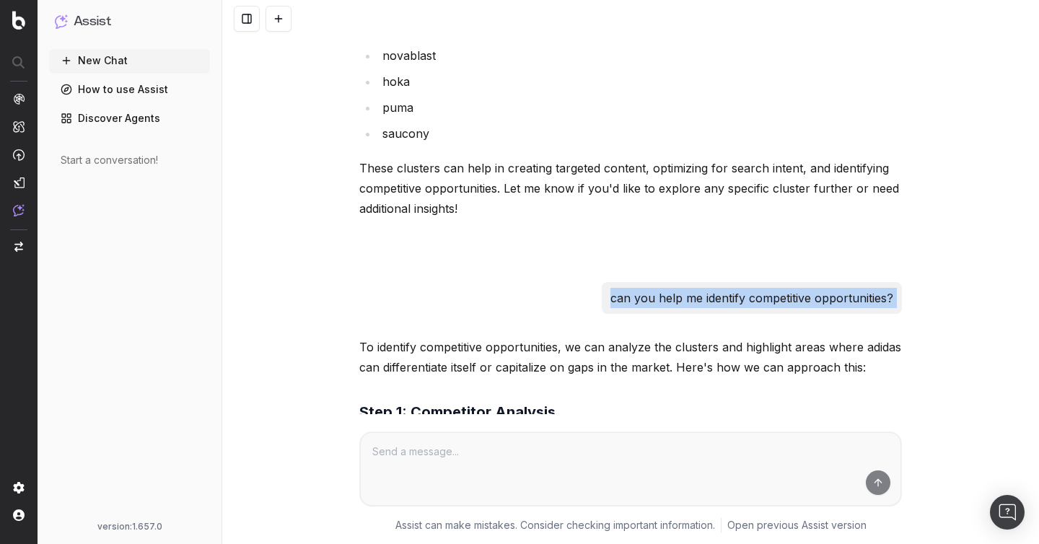
click at [687, 288] on p "can you help me identify competitive opportunities?" at bounding box center [751, 298] width 283 height 20
copy p "can you help me identify competitive opportunities?"
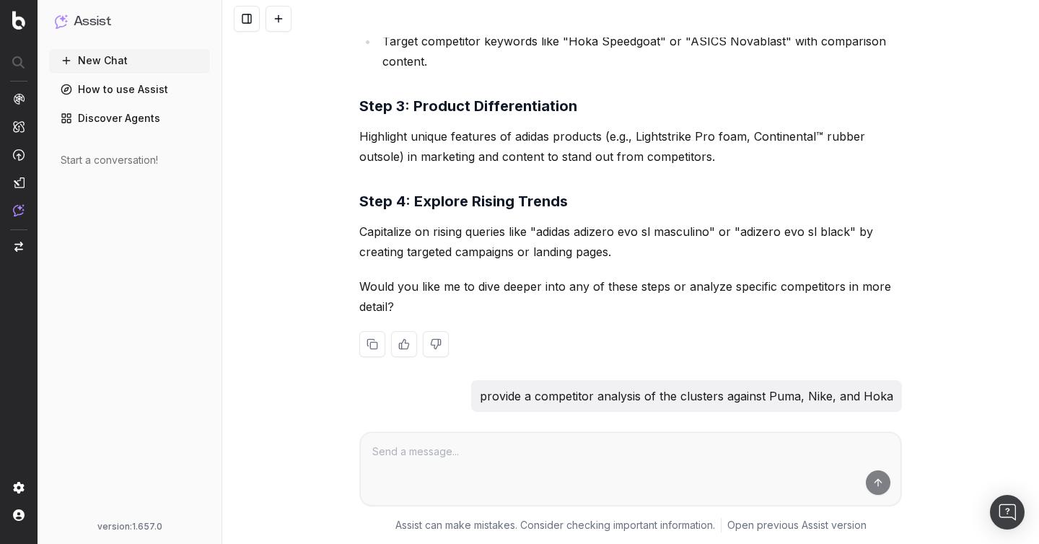
scroll to position [5588, 0]
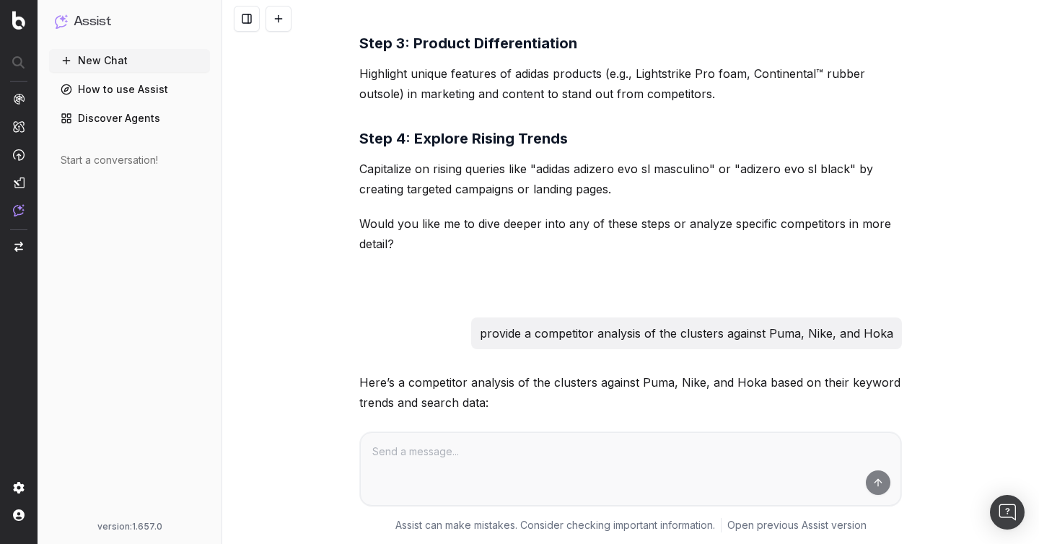
click at [582, 323] on p "provide a competitor analysis of the clusters against Puma, Nike, and Hoka" at bounding box center [686, 333] width 413 height 20
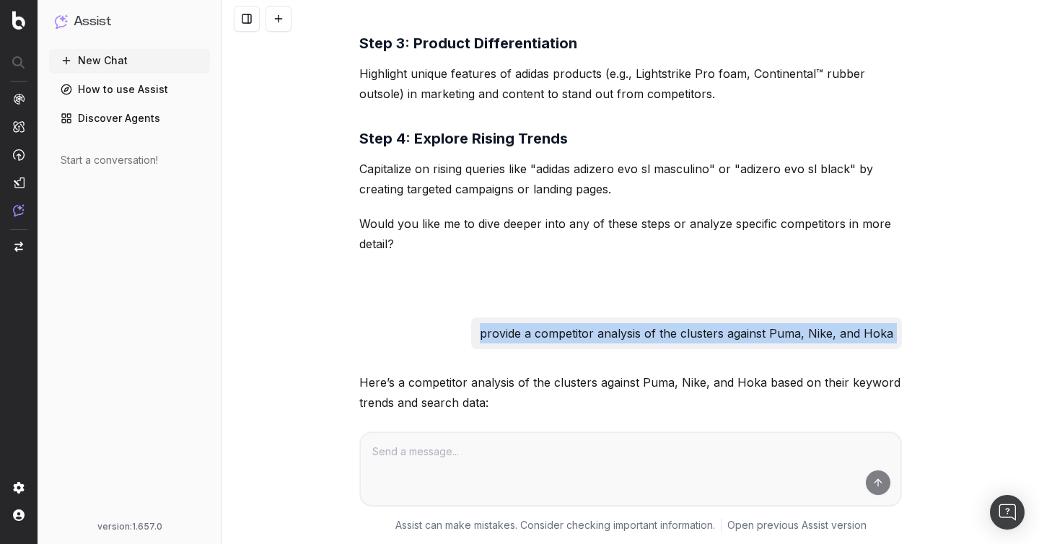
click at [582, 323] on p "provide a competitor analysis of the clusters against Puma, Nike, and Hoka" at bounding box center [686, 333] width 413 height 20
copy p "provide a competitor analysis of the clusters against Puma, Nike, and Hoka"
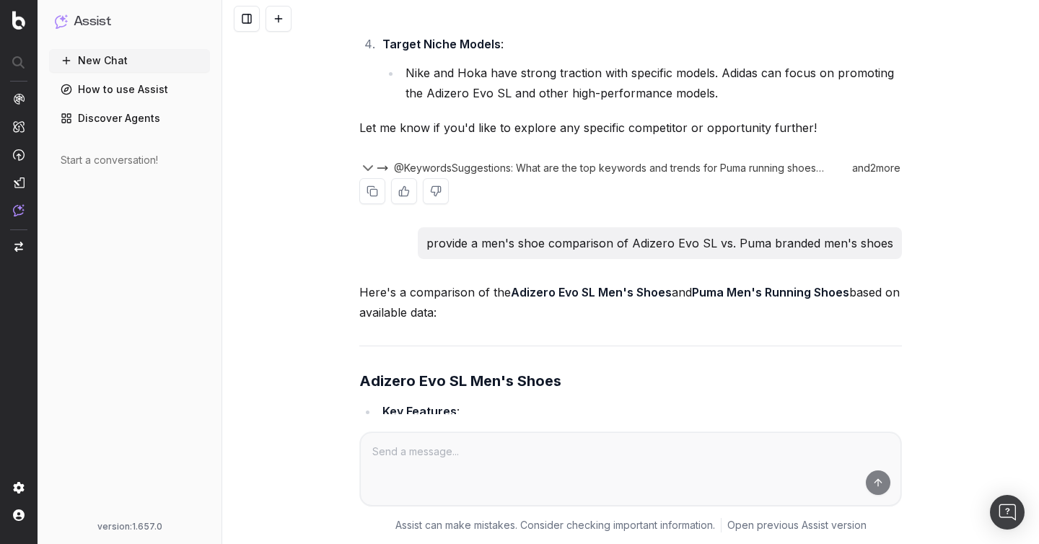
scroll to position [7532, 0]
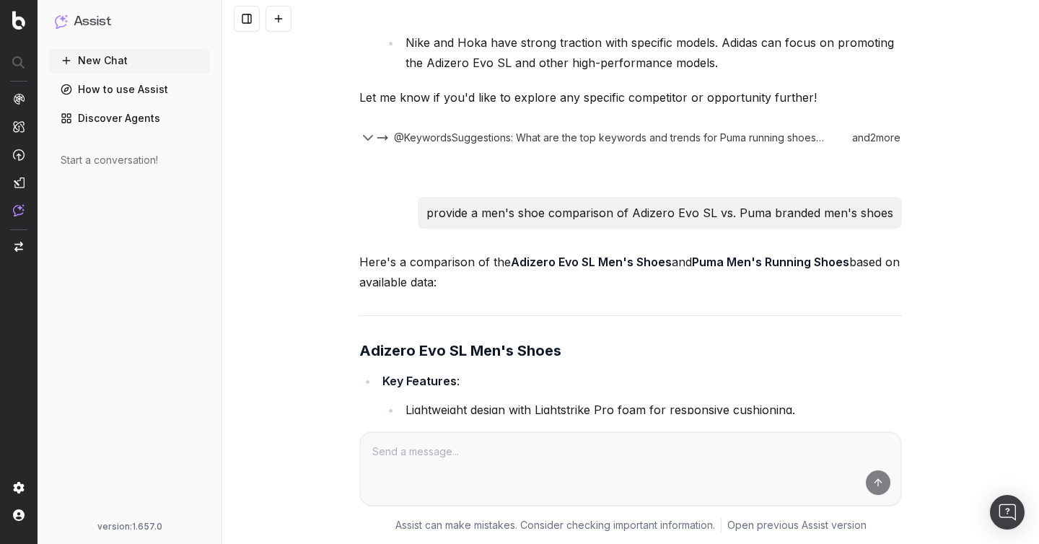
click at [545, 203] on p "provide a men's shoe comparison of Adizero Evo SL vs. Puma branded men's shoes" at bounding box center [659, 213] width 467 height 20
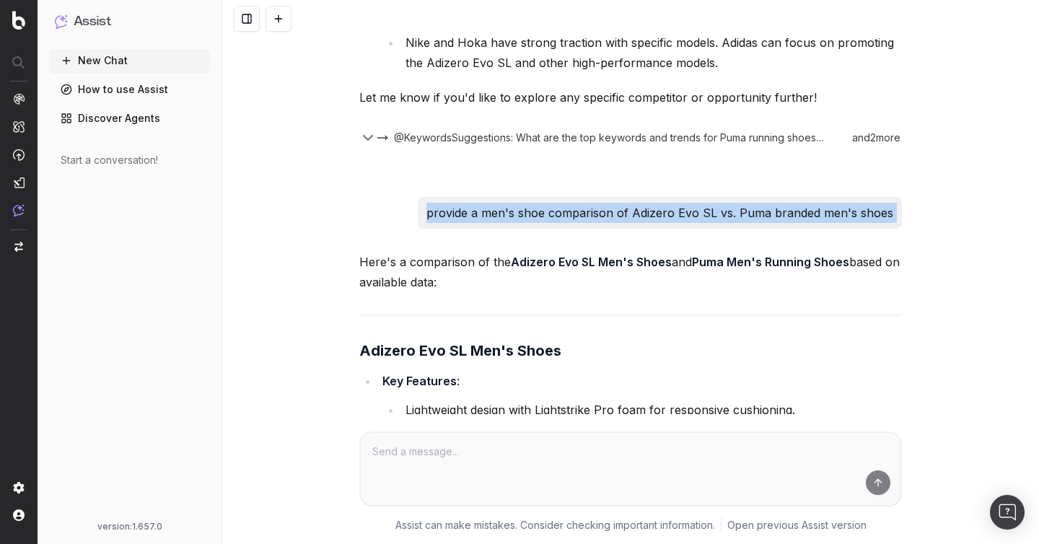
click at [545, 203] on p "provide a men's shoe comparison of Adizero Evo SL vs. Puma branded men's shoes" at bounding box center [659, 213] width 467 height 20
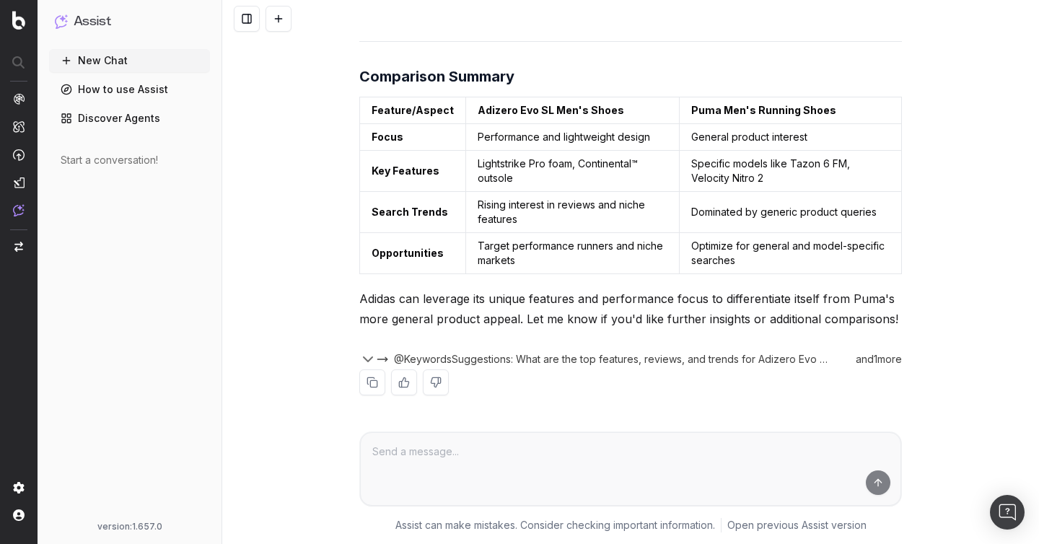
scroll to position [8721, 0]
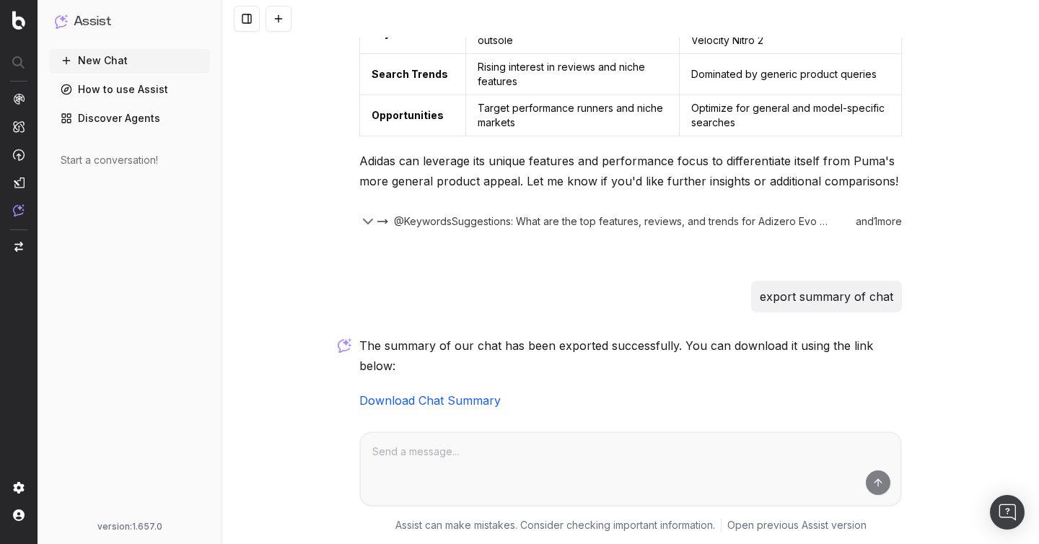
click at [788, 286] on p "export summary of chat" at bounding box center [825, 296] width 133 height 20
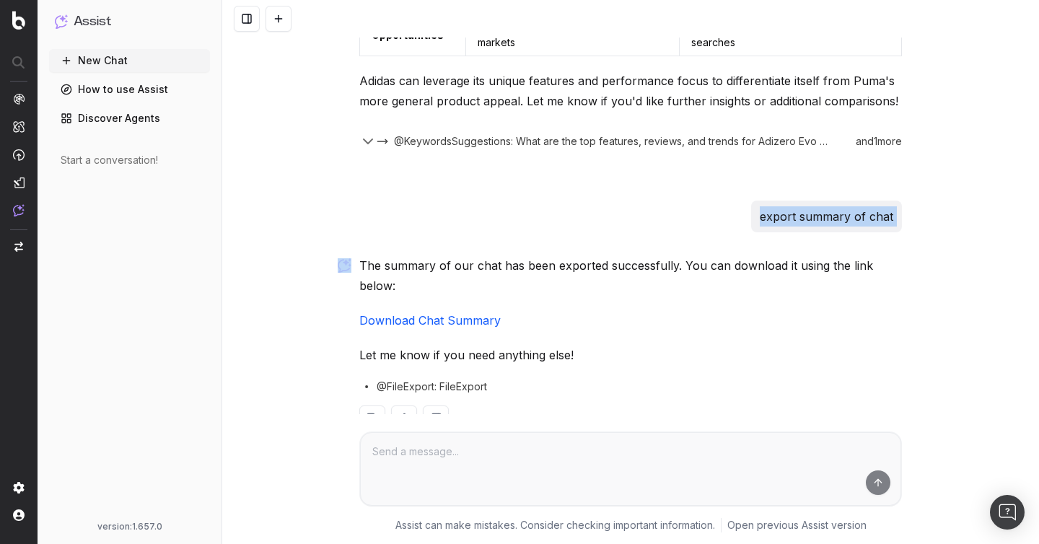
click at [436, 313] on link "Download Chat Summary" at bounding box center [429, 320] width 141 height 14
